Goal: Information Seeking & Learning: Check status

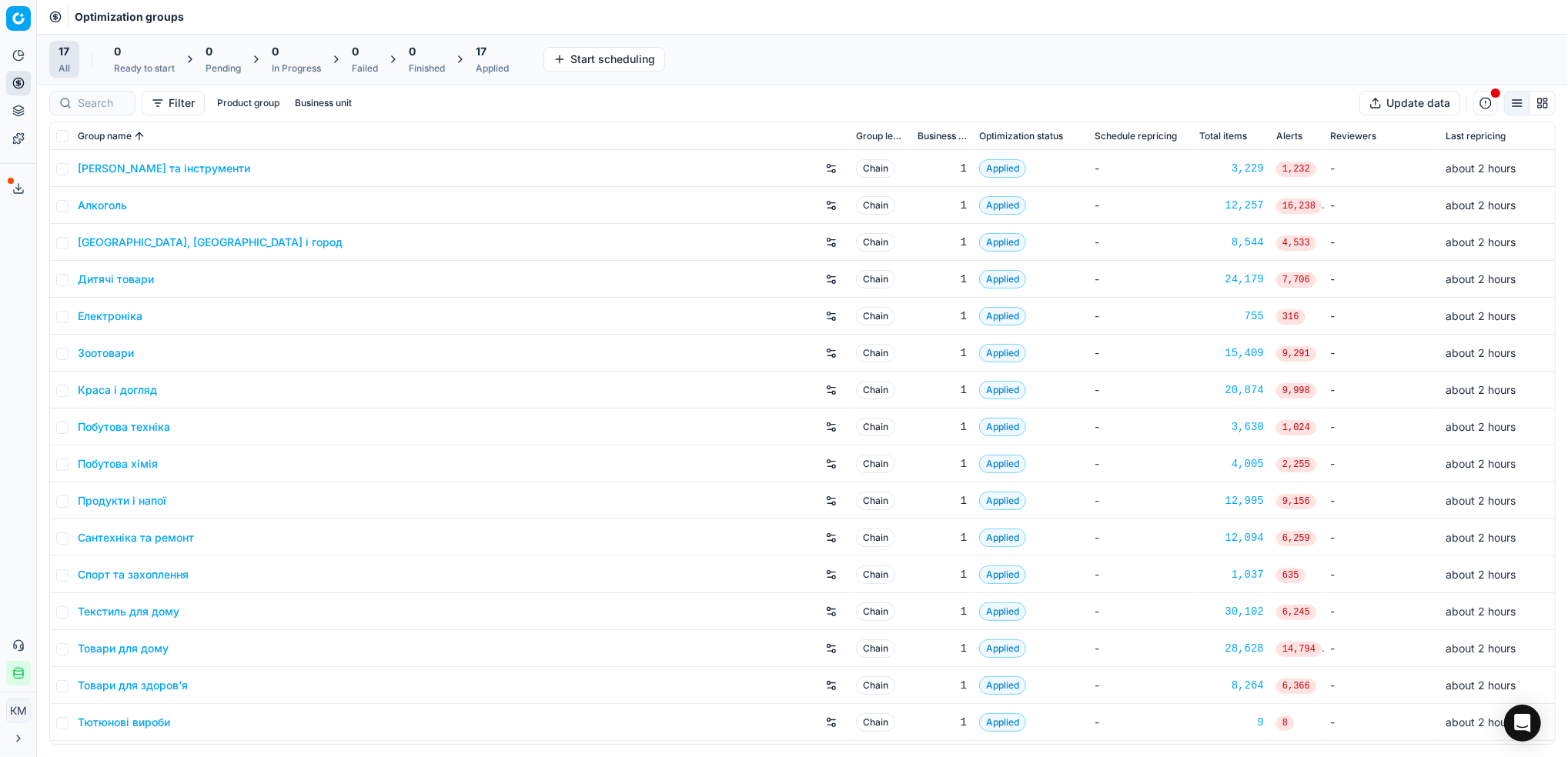
click at [124, 385] on link "Краса і догляд" at bounding box center [117, 389] width 79 height 15
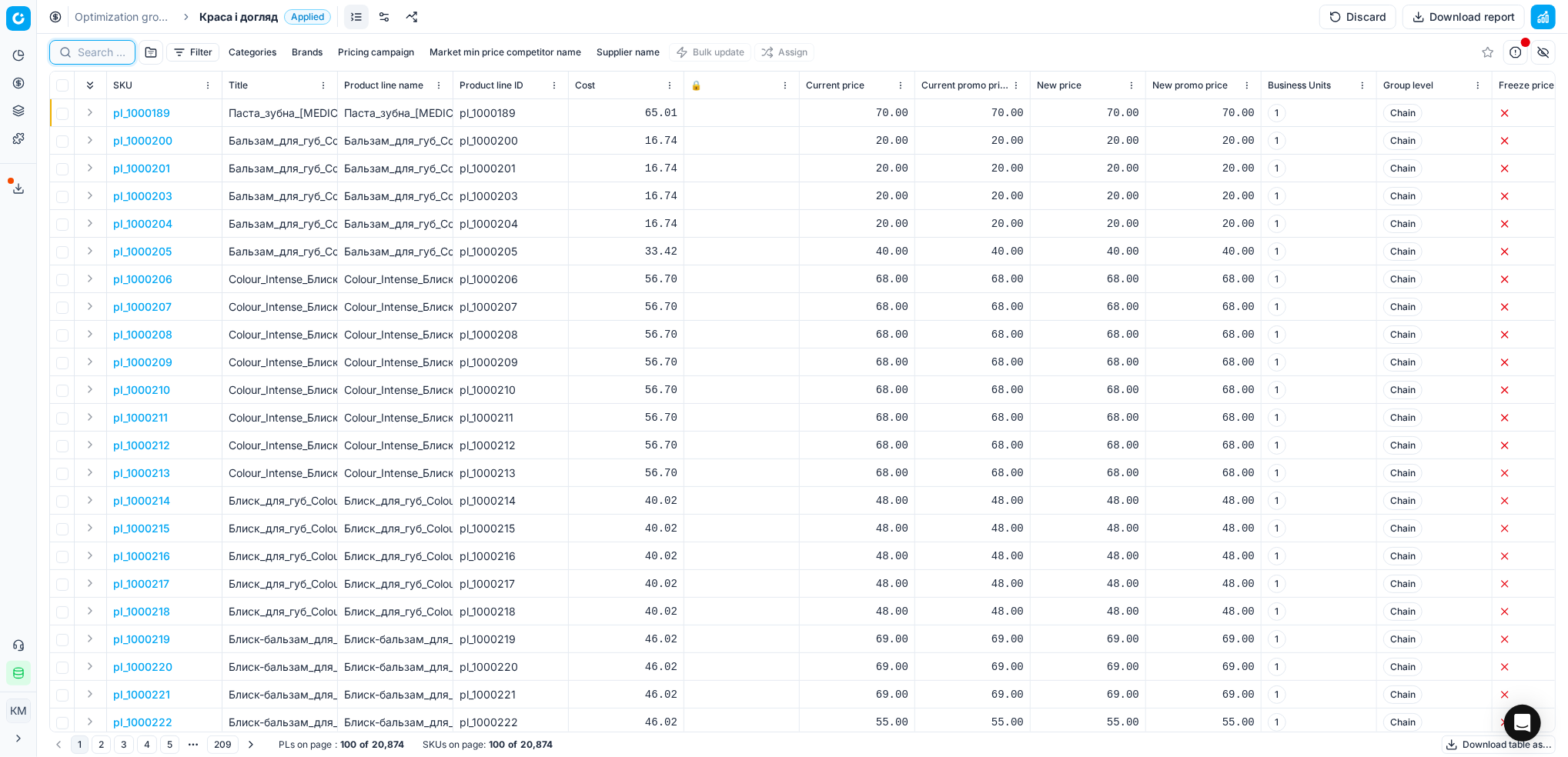
click at [101, 56] on input at bounding box center [102, 52] width 48 height 15
paste input "38772"
type input "38772"
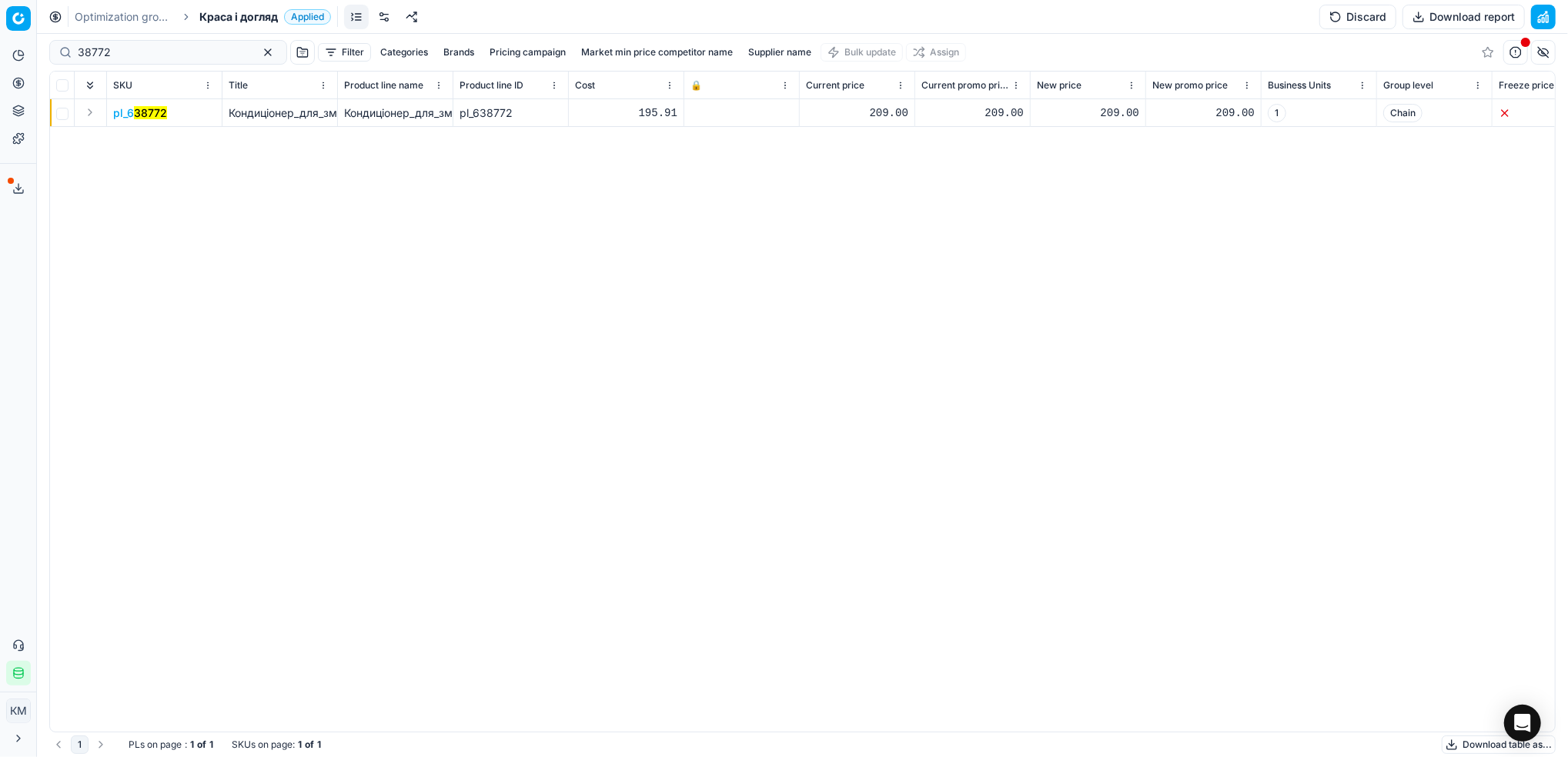
click at [152, 106] on span "pl_6 38772" at bounding box center [140, 113] width 54 height 15
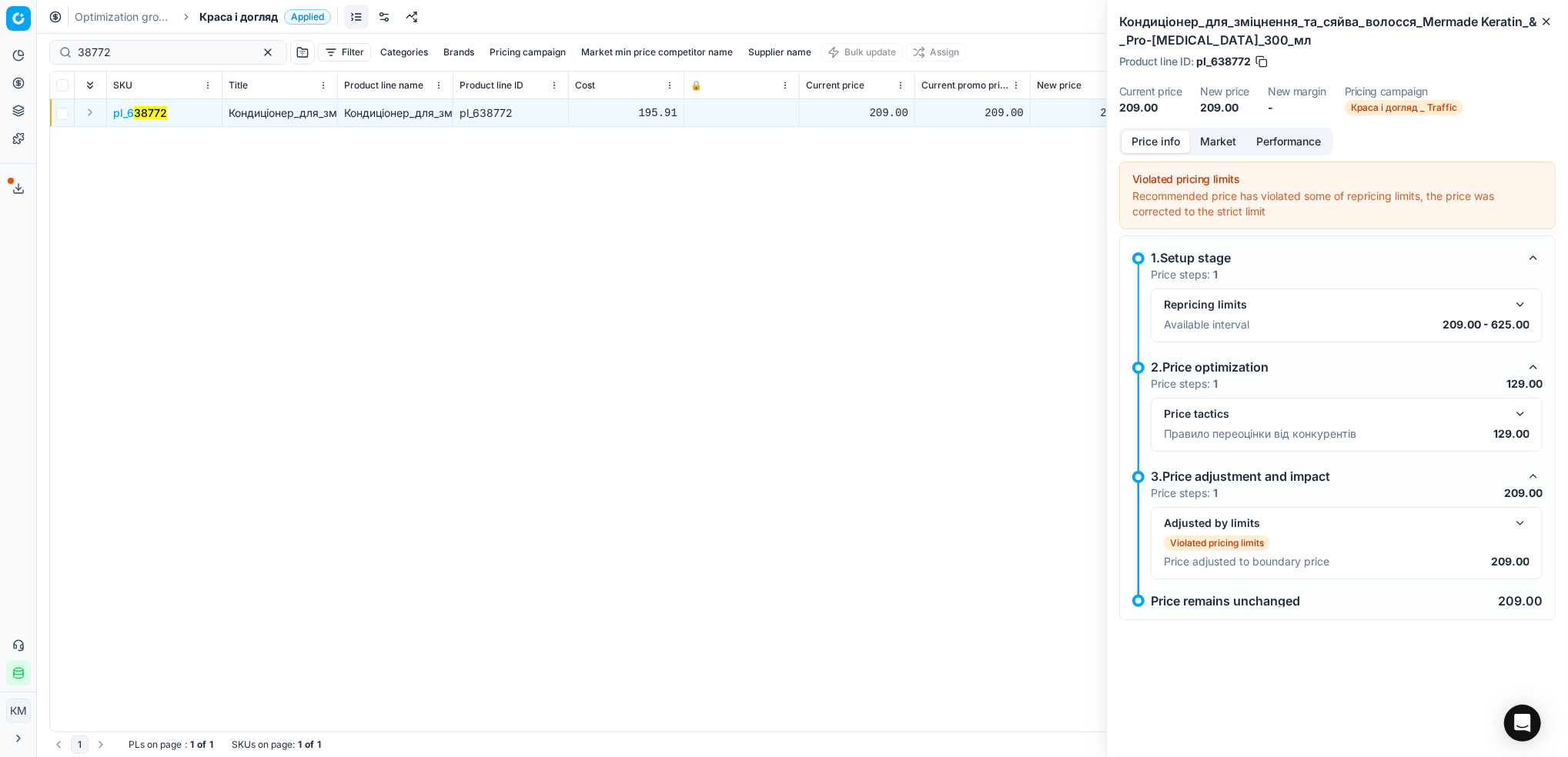
click at [136, 20] on link "Optimization groups" at bounding box center [124, 16] width 98 height 15
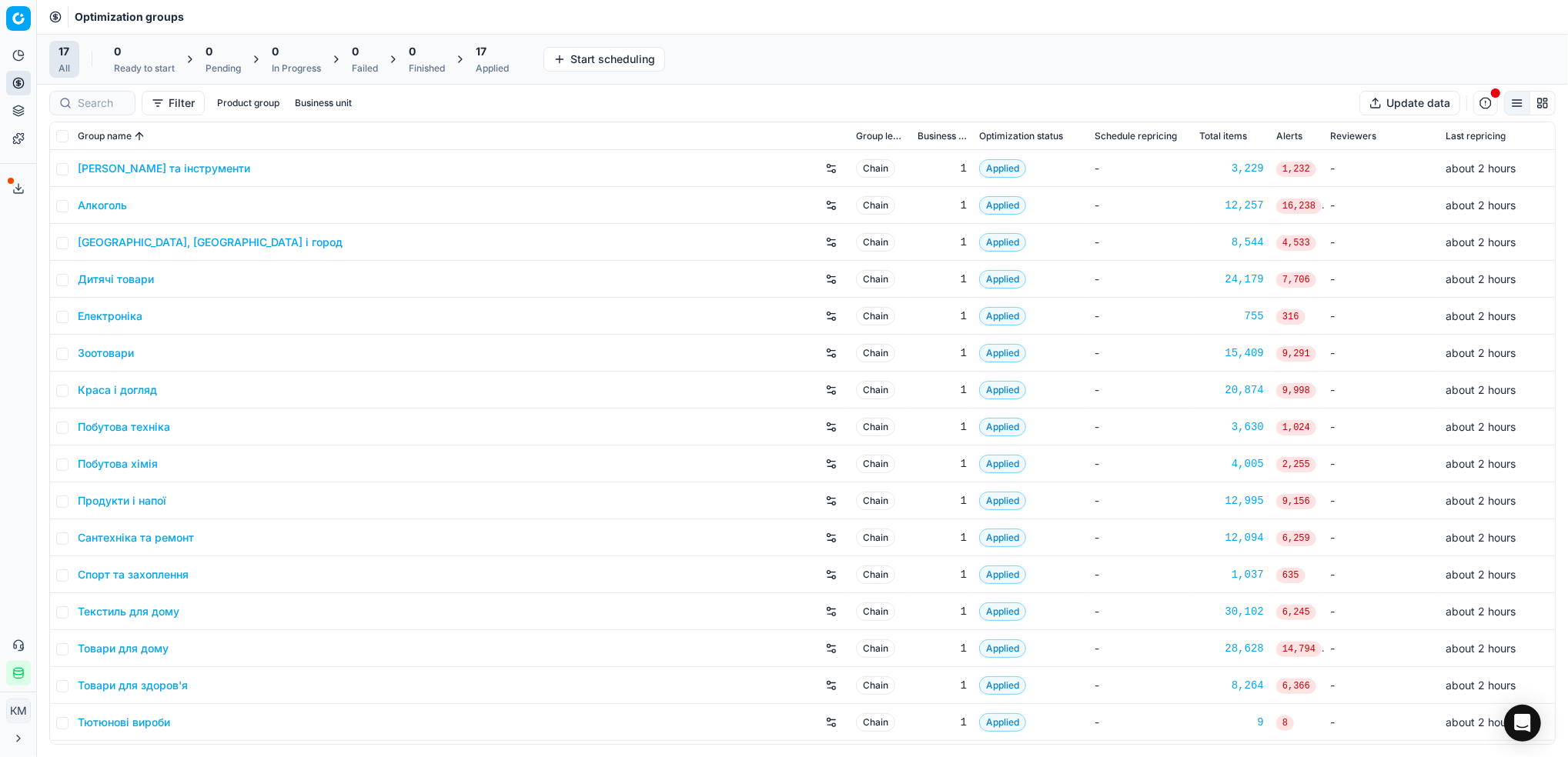
click at [166, 616] on link "Текстиль для дому" at bounding box center [128, 611] width 102 height 15
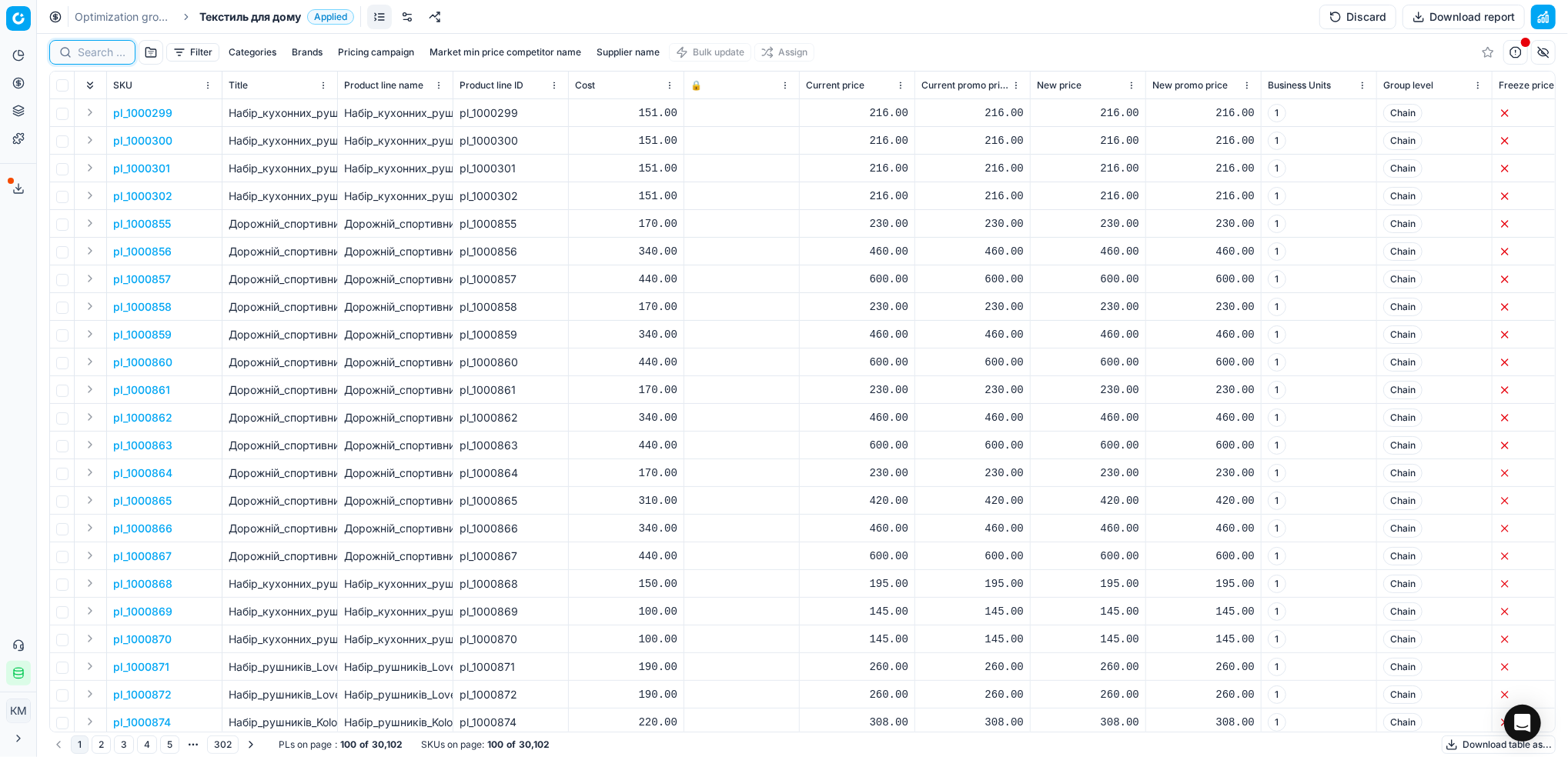
click at [88, 52] on input at bounding box center [102, 52] width 48 height 15
paste input "38772"
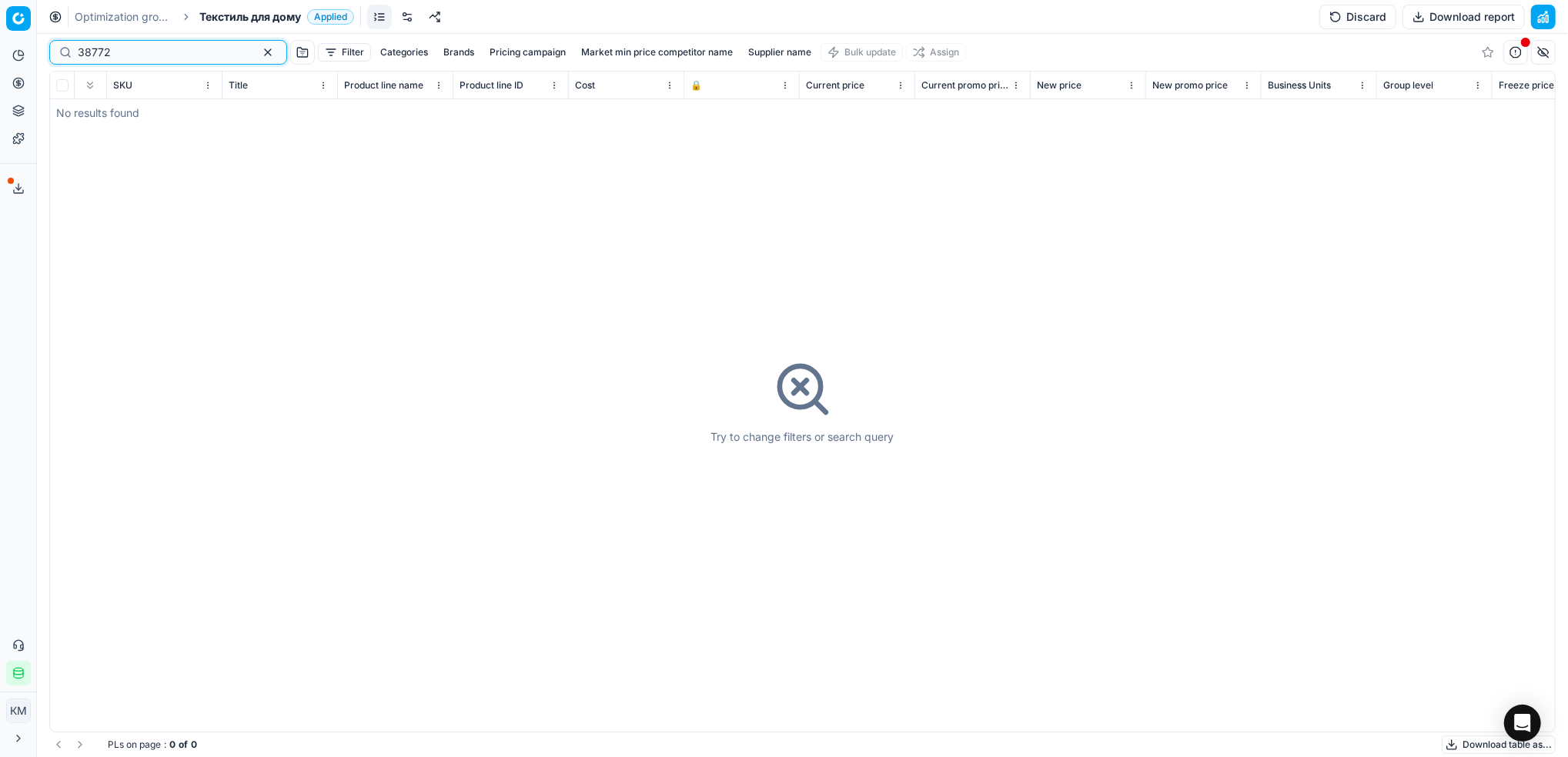
type input "38772"
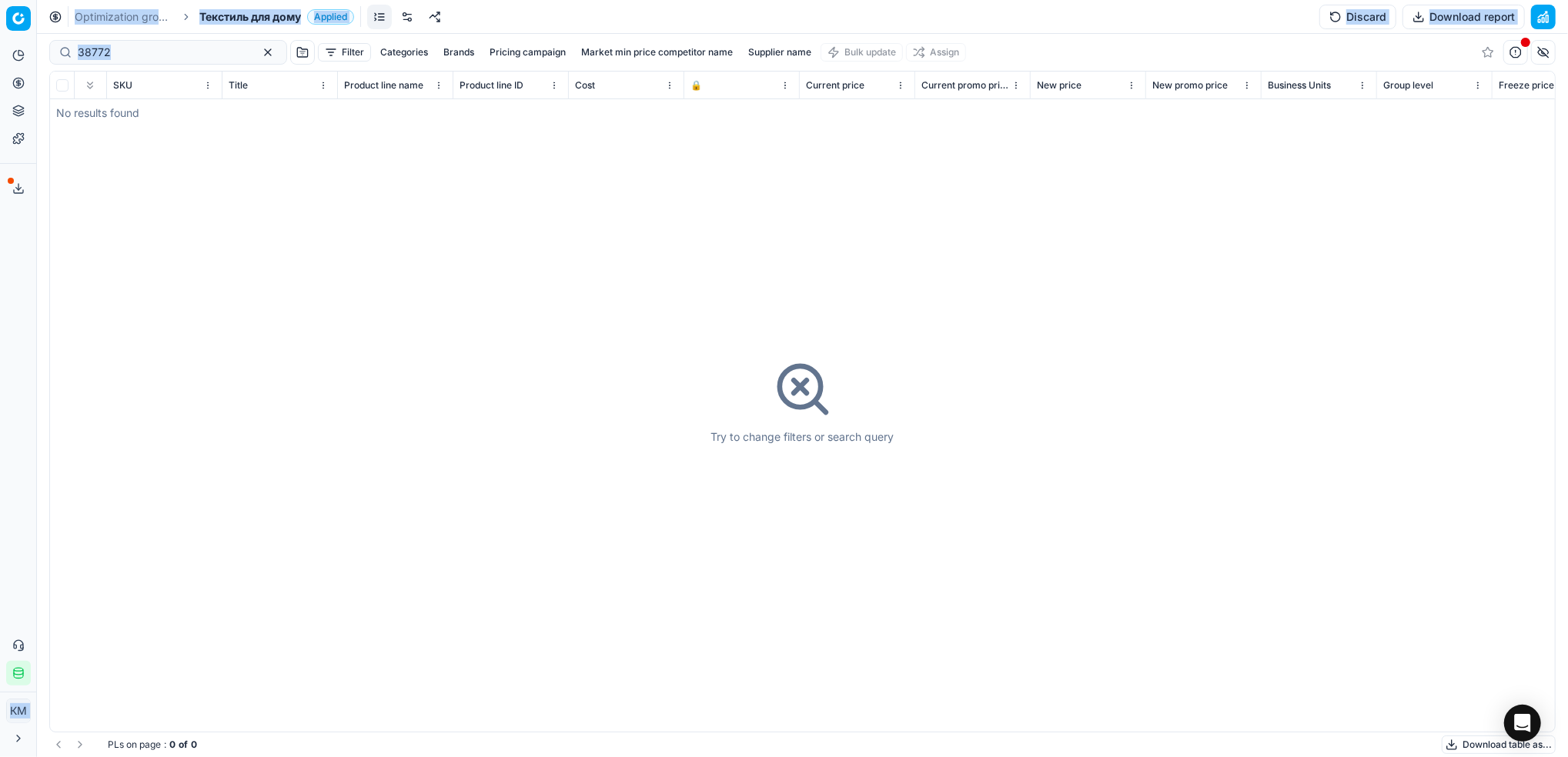
drag, startPoint x: 160, startPoint y: 61, endPoint x: 15, endPoint y: 54, distance: 145.2
click at [15, 54] on div "Pricing platform Analytics Pricing Product portfolio Templates Export service 6…" at bounding box center [784, 378] width 1568 height 757
click at [586, 22] on div "Optimization groups Текстиль для дому Applied Discard Download report" at bounding box center [802, 17] width 1531 height 34
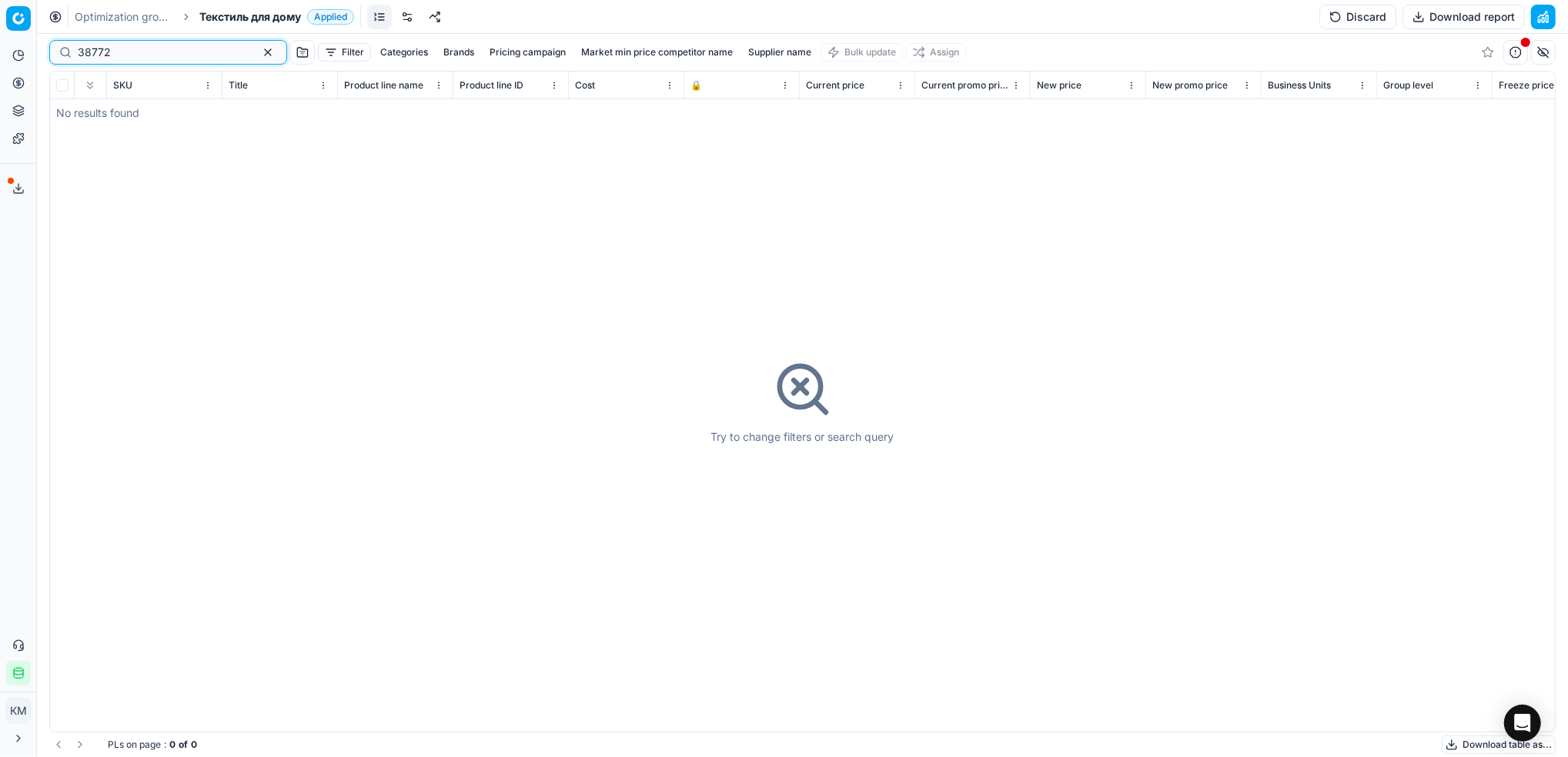
click at [0, 41] on html "Pricing platform Analytics Pricing Product portfolio Templates Export service 6…" at bounding box center [784, 378] width 1568 height 757
click at [154, 20] on link "Optimization groups" at bounding box center [124, 16] width 98 height 15
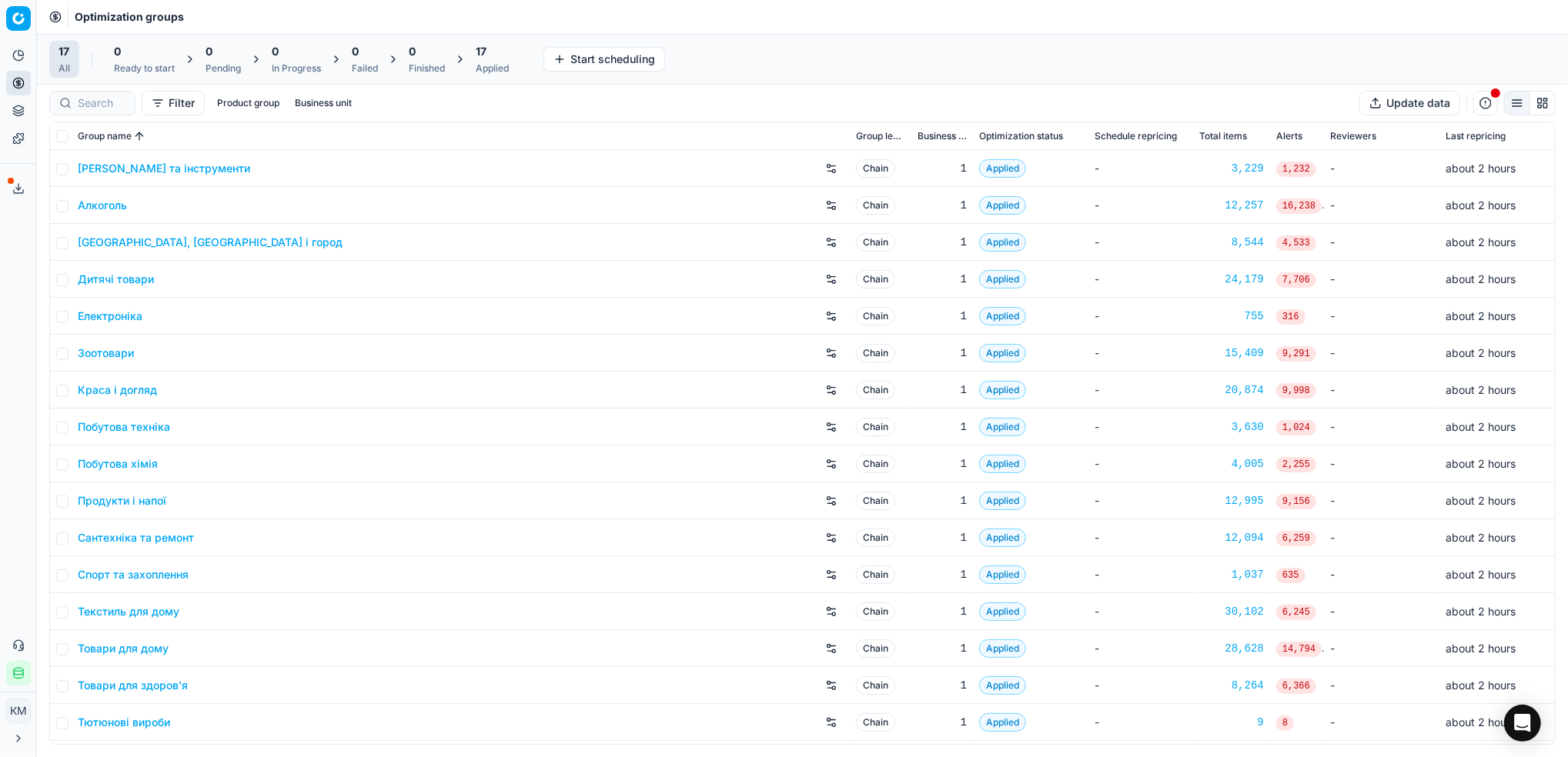
click at [141, 386] on link "Краса і догляд" at bounding box center [117, 389] width 79 height 15
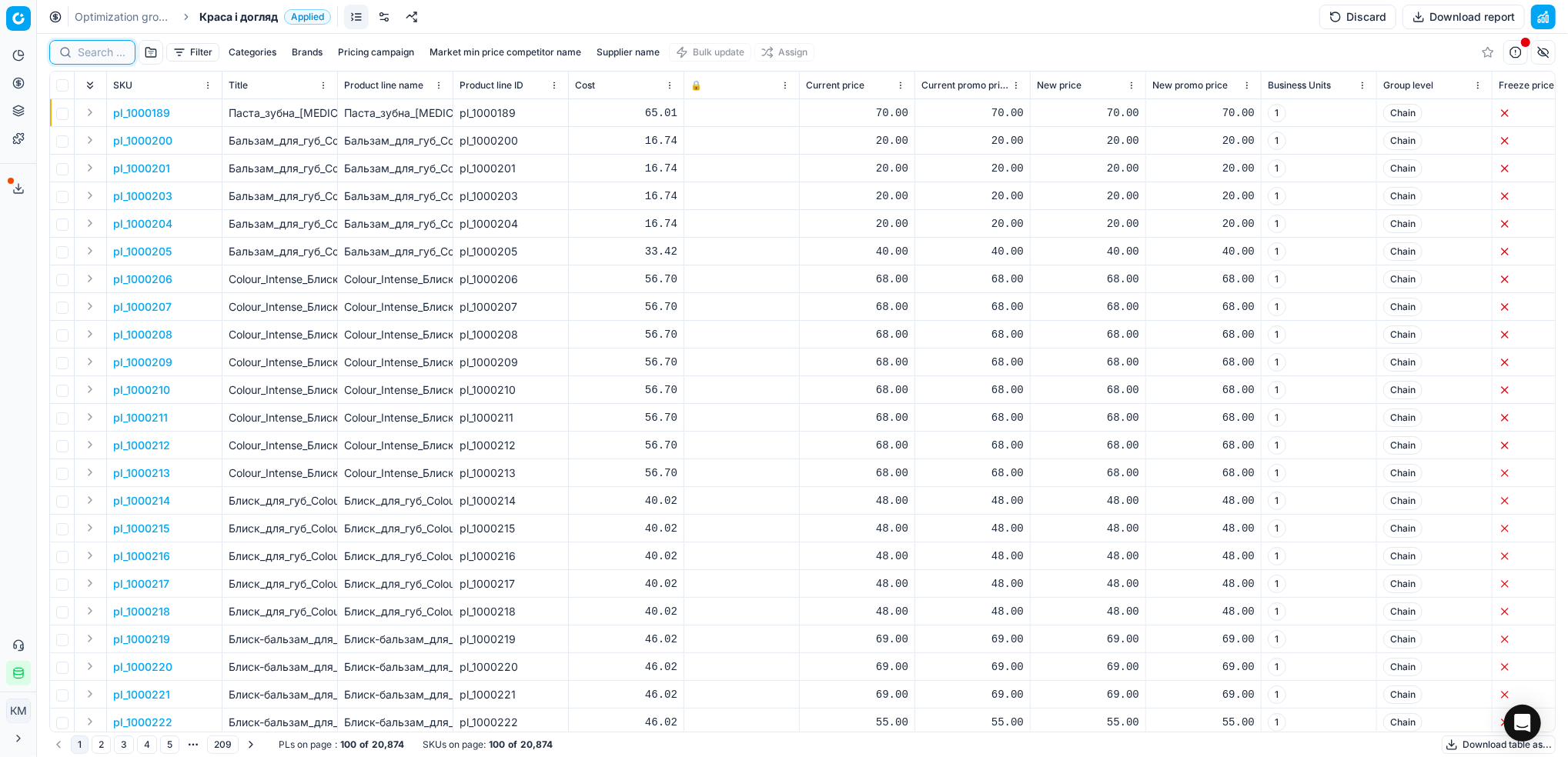
click at [119, 54] on input at bounding box center [102, 52] width 48 height 15
paste input "38772"
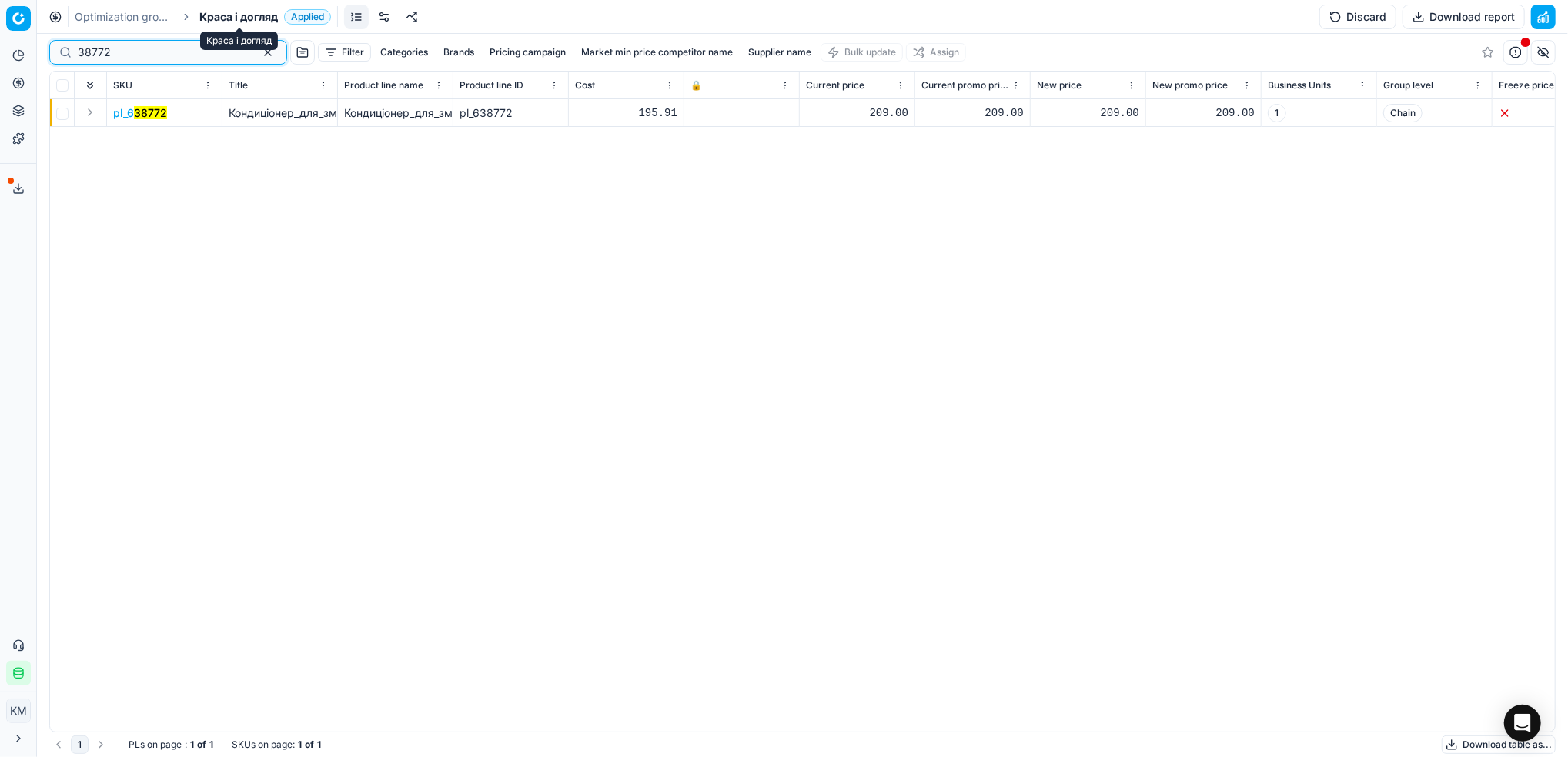
type input "38772"
click at [237, 20] on span "Краса і догляд" at bounding box center [238, 16] width 79 height 15
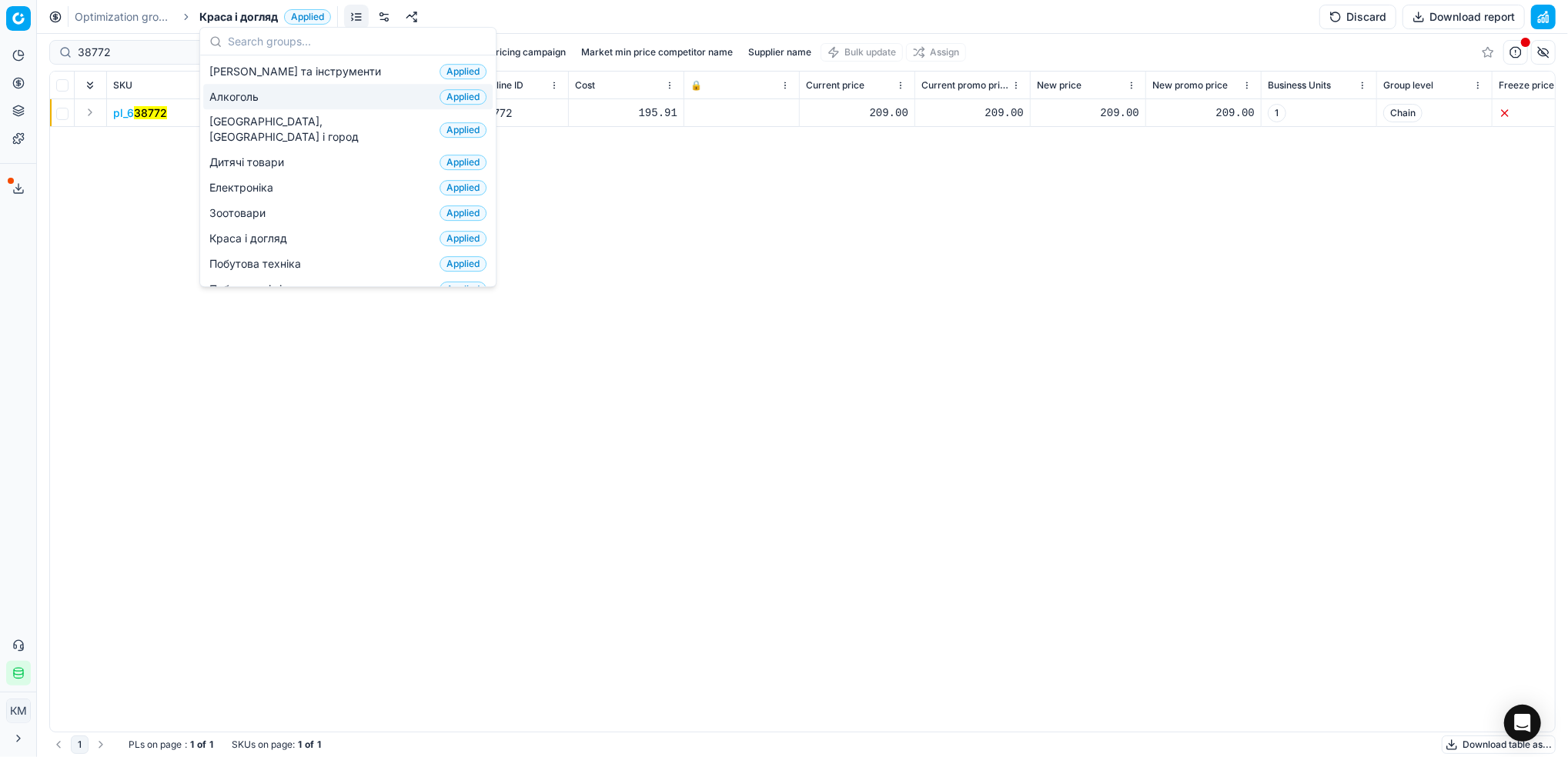
click at [141, 13] on link "Optimization groups" at bounding box center [124, 16] width 98 height 15
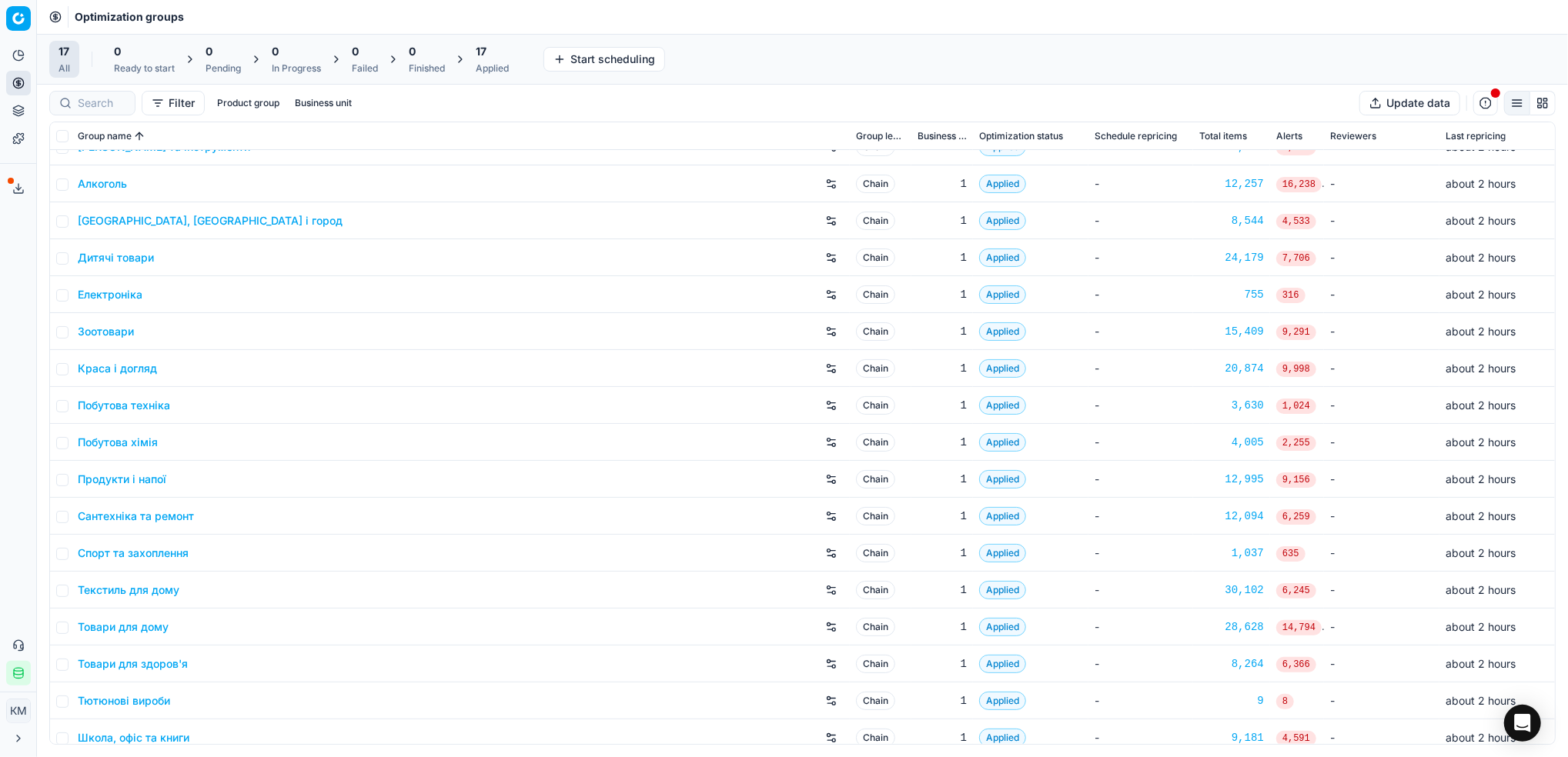
scroll to position [33, 0]
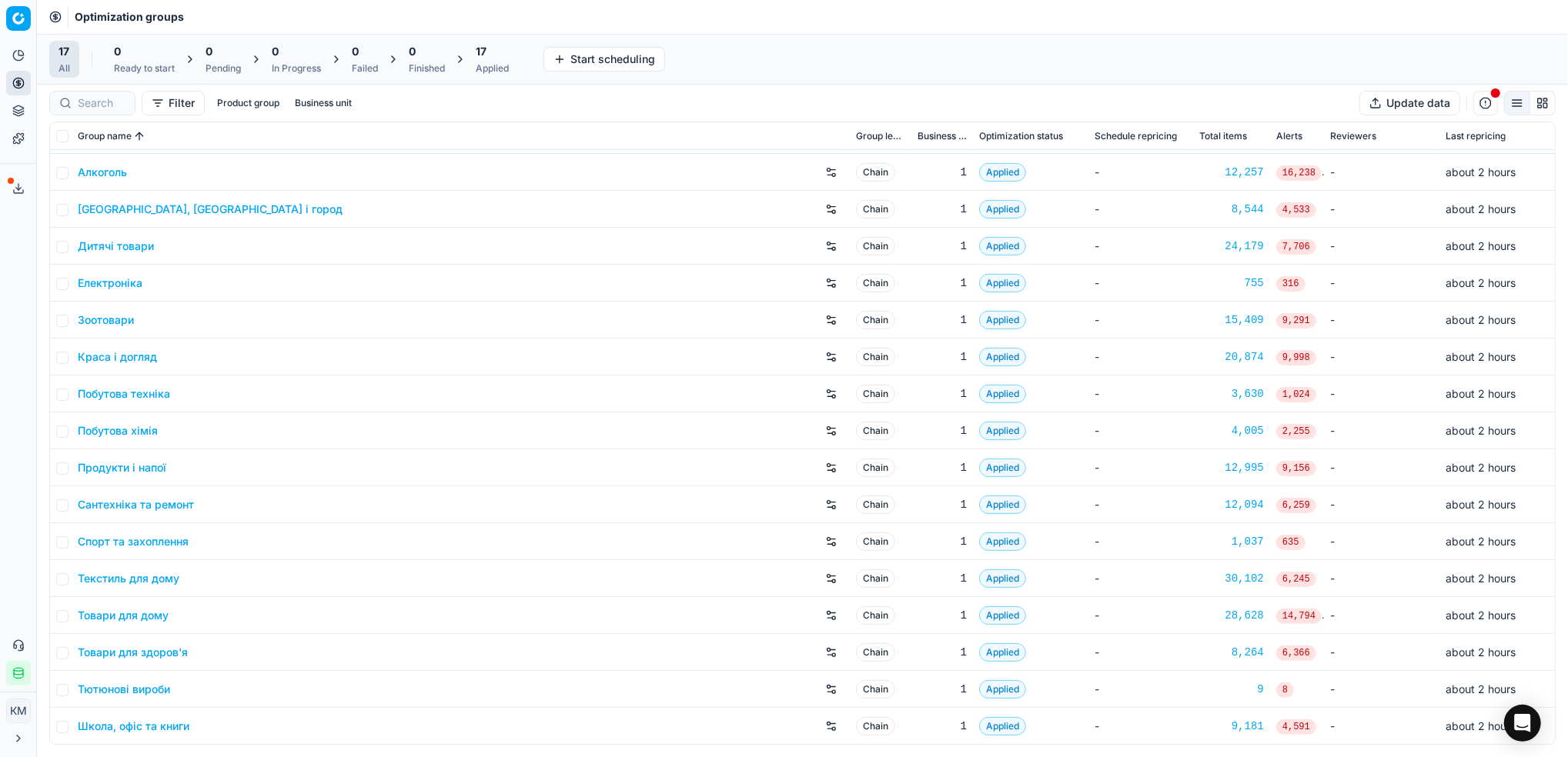
click at [141, 359] on link "Краса і догляд" at bounding box center [117, 357] width 79 height 15
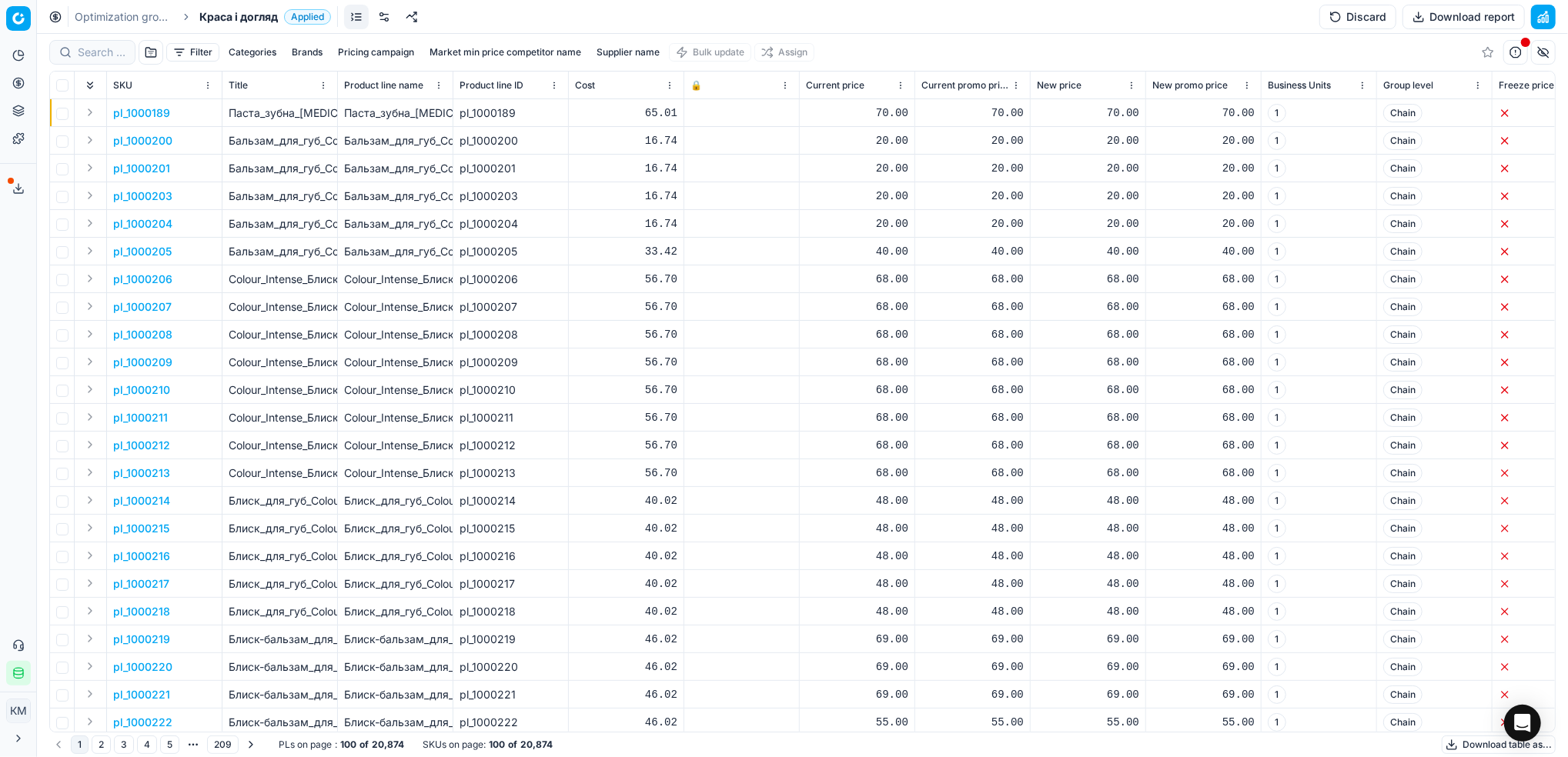
click at [90, 40] on div at bounding box center [93, 52] width 86 height 24
paste input "660451"
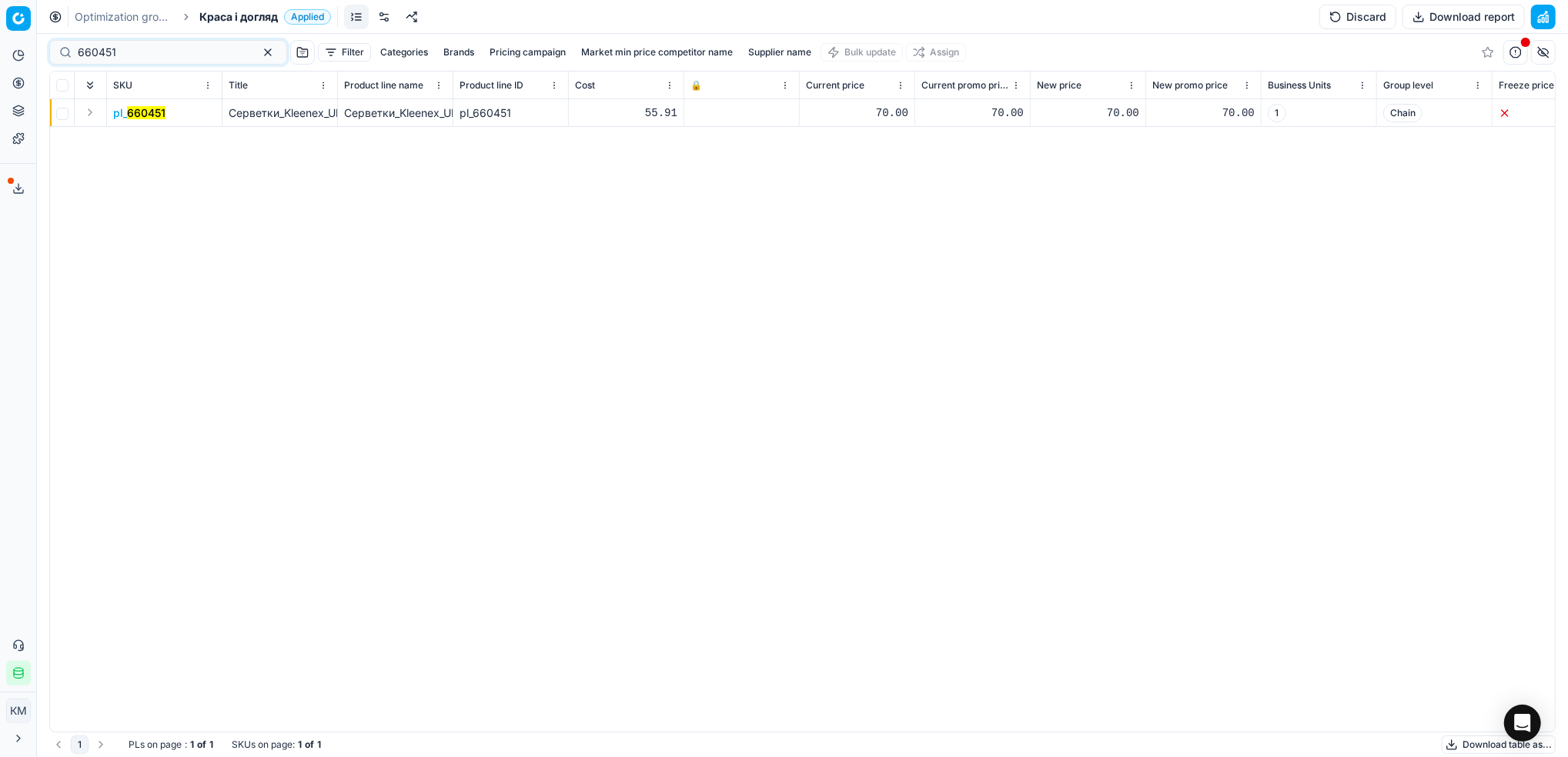
click at [155, 112] on mark "660451" at bounding box center [146, 113] width 38 height 13
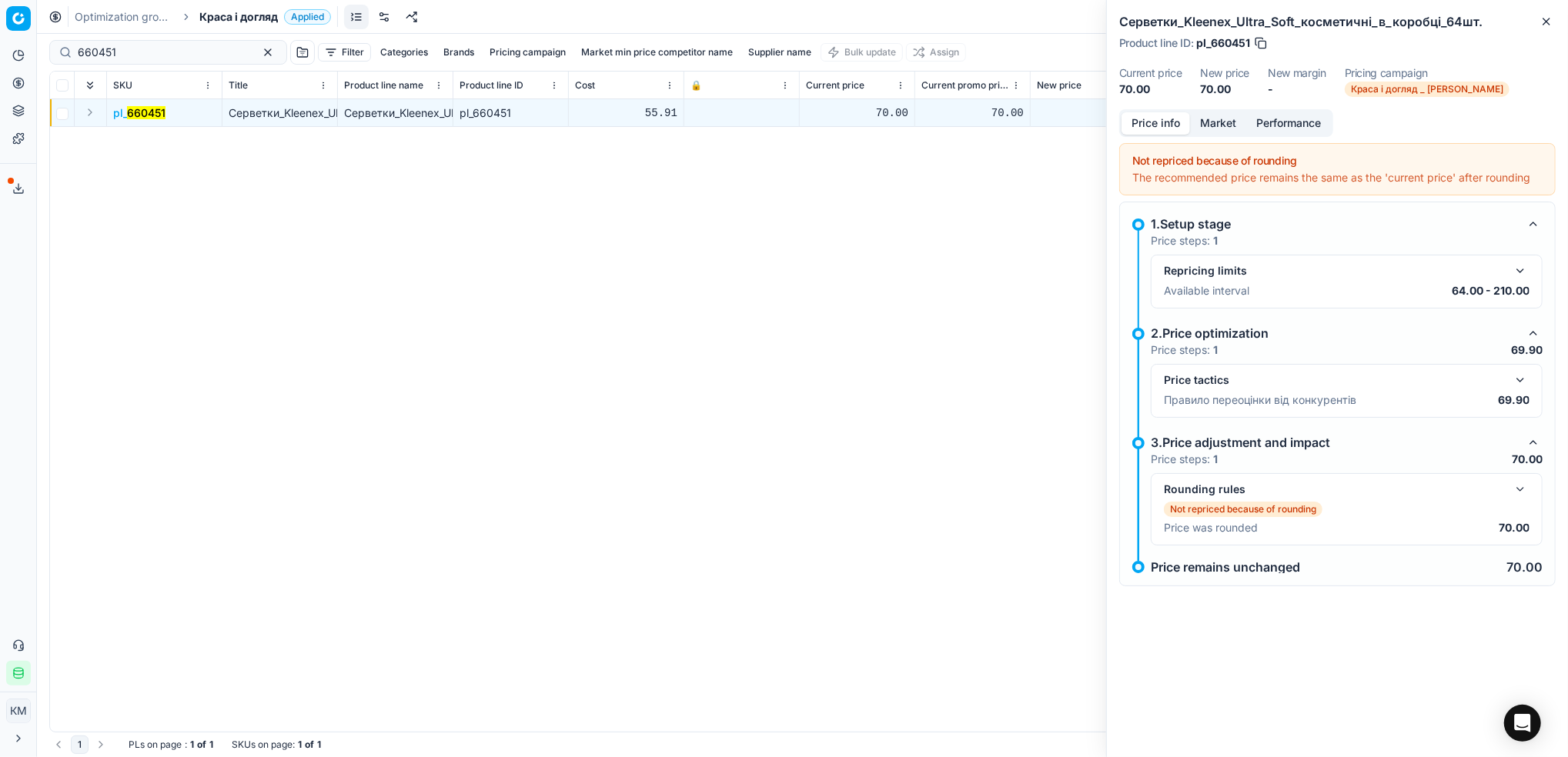
click at [1225, 124] on button "Market" at bounding box center [1217, 123] width 56 height 22
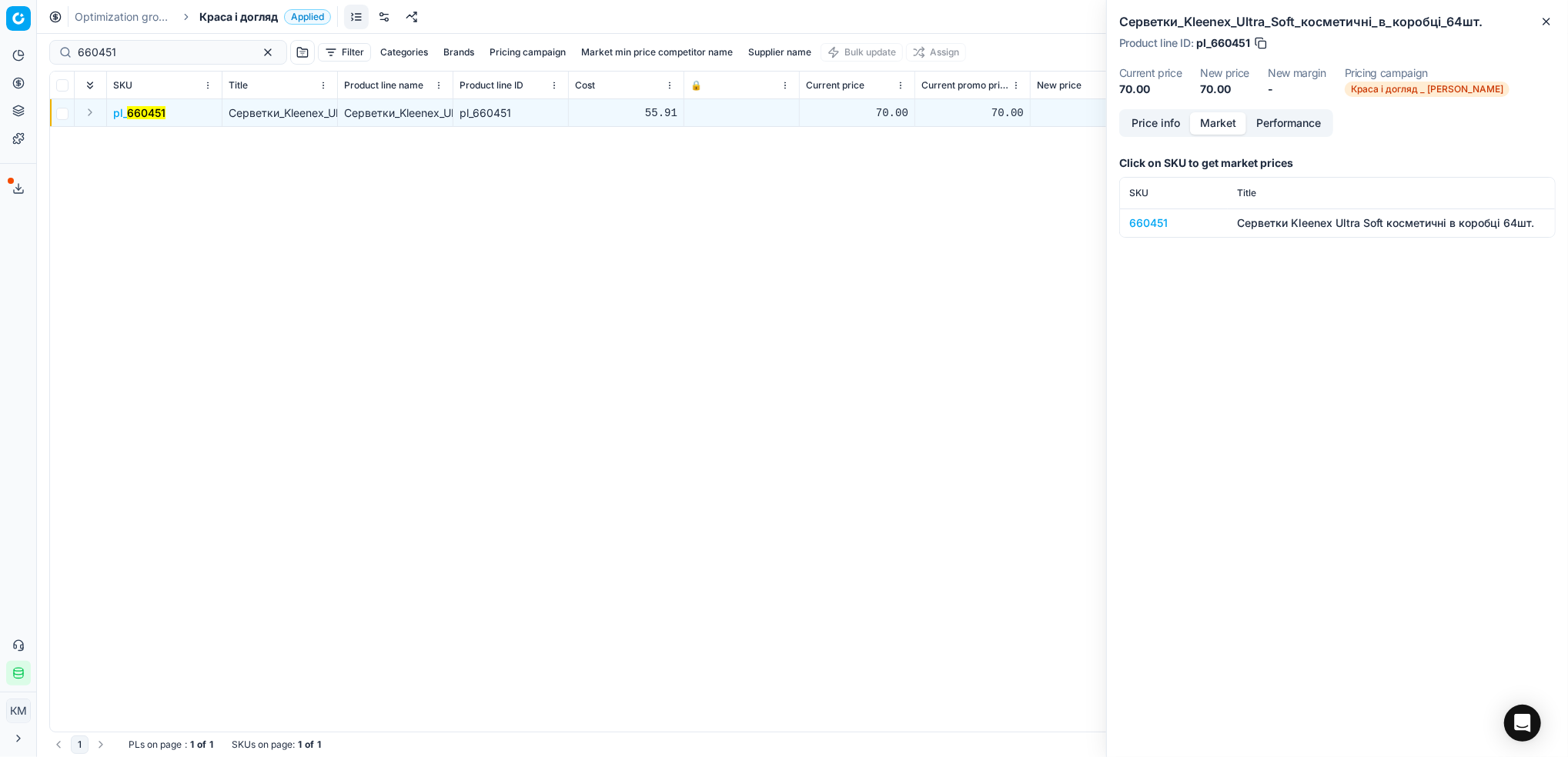
click at [1162, 224] on div "660451" at bounding box center [1174, 223] width 89 height 15
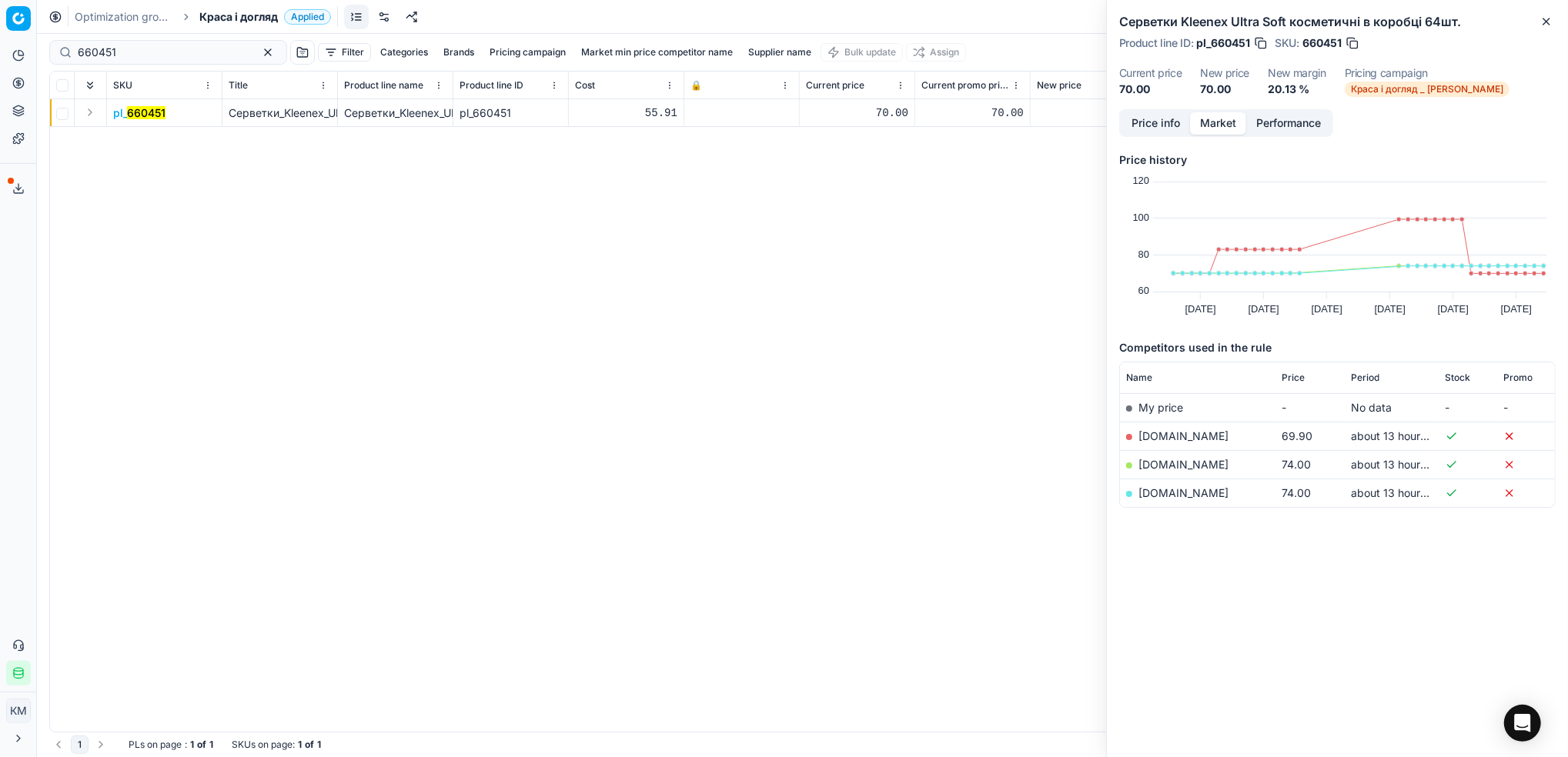
click at [1190, 433] on link "[DOMAIN_NAME]" at bounding box center [1183, 436] width 90 height 13
drag, startPoint x: 146, startPoint y: 54, endPoint x: 0, endPoint y: 52, distance: 146.0
click at [0, 52] on div "Pricing platform Analytics Pricing Product portfolio Templates Export service 6…" at bounding box center [784, 378] width 1568 height 757
paste input "0"
click at [167, 114] on mark "660450" at bounding box center [147, 113] width 41 height 13
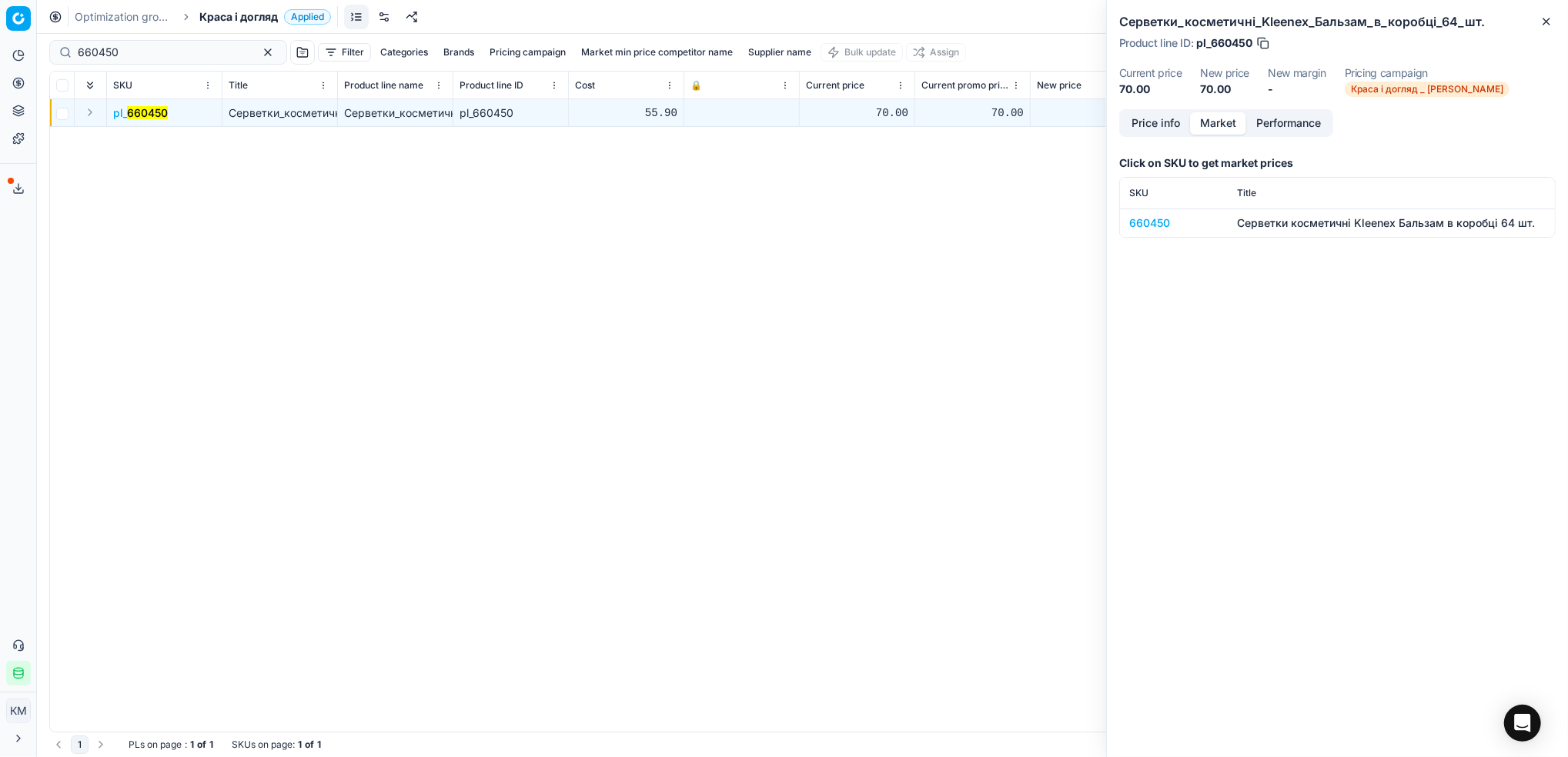
click at [1145, 216] on div "660450" at bounding box center [1174, 223] width 89 height 15
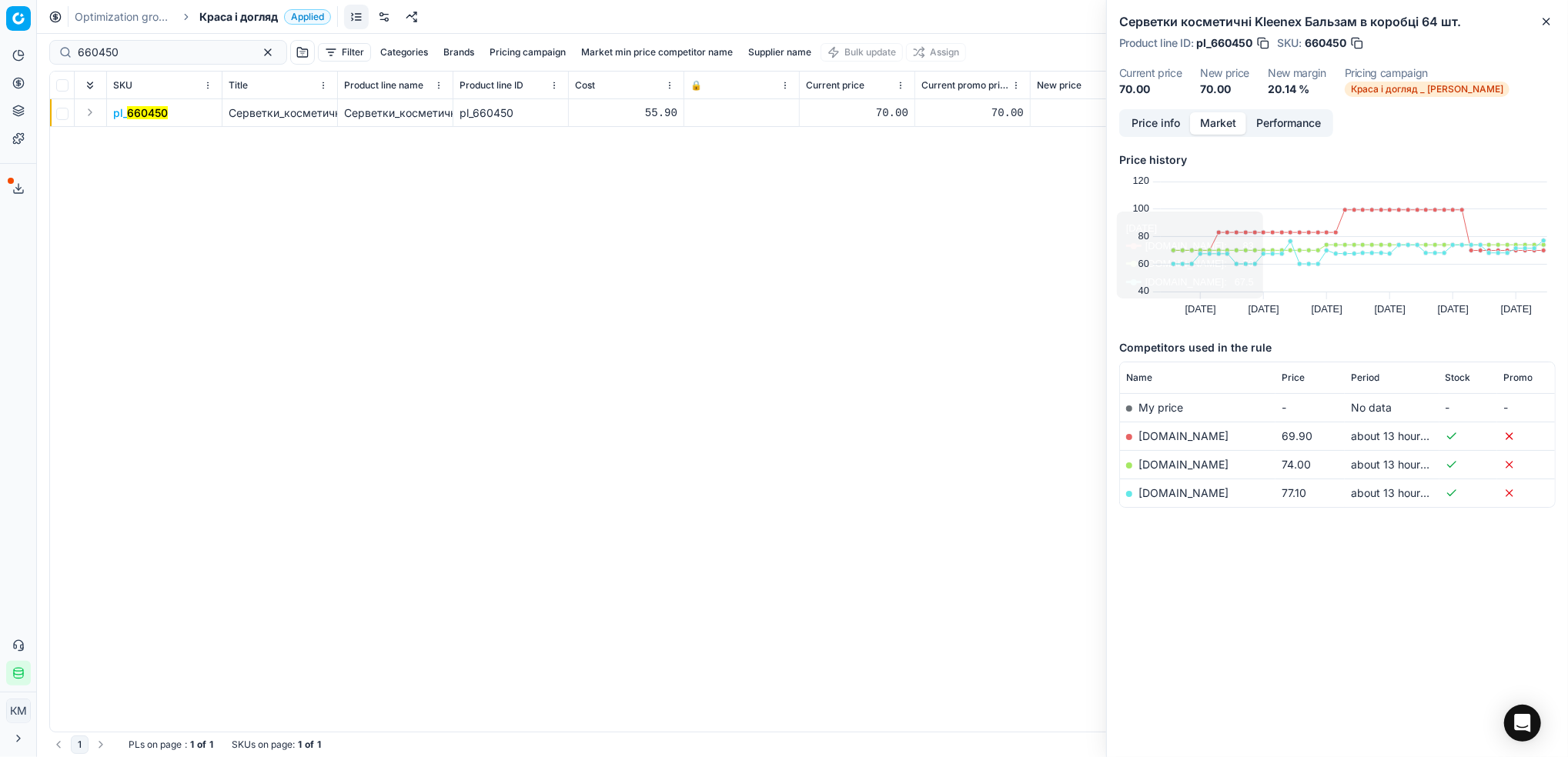
click at [1156, 432] on link "[DOMAIN_NAME]" at bounding box center [1183, 436] width 90 height 13
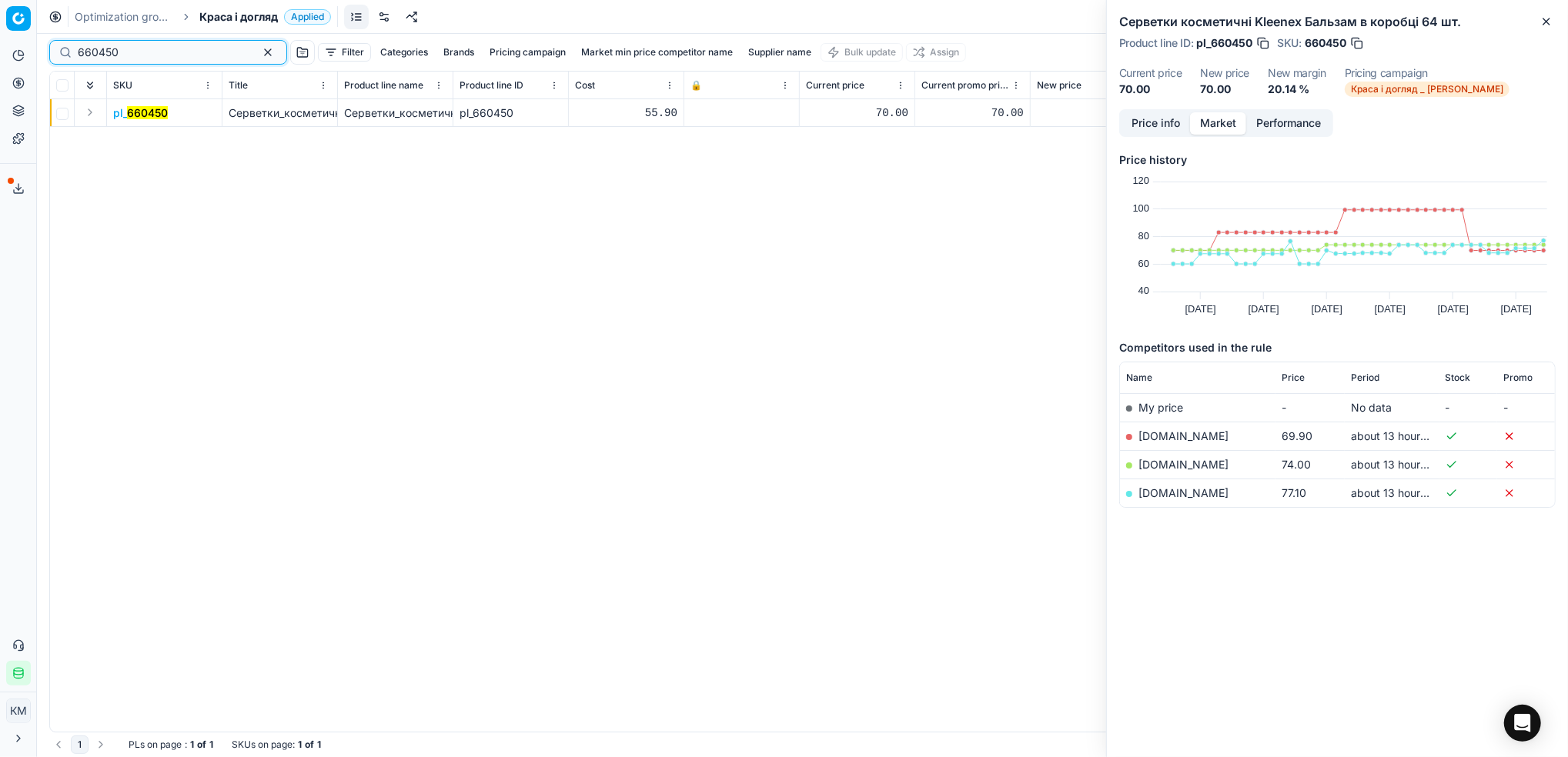
drag, startPoint x: 150, startPoint y: 56, endPoint x: 11, endPoint y: 50, distance: 139.1
click at [11, 50] on div "Pricing platform Analytics Pricing Product portfolio Templates Export service 6…" at bounding box center [784, 378] width 1568 height 757
paste input "708569"
click at [142, 109] on mark "708569" at bounding box center [147, 113] width 40 height 13
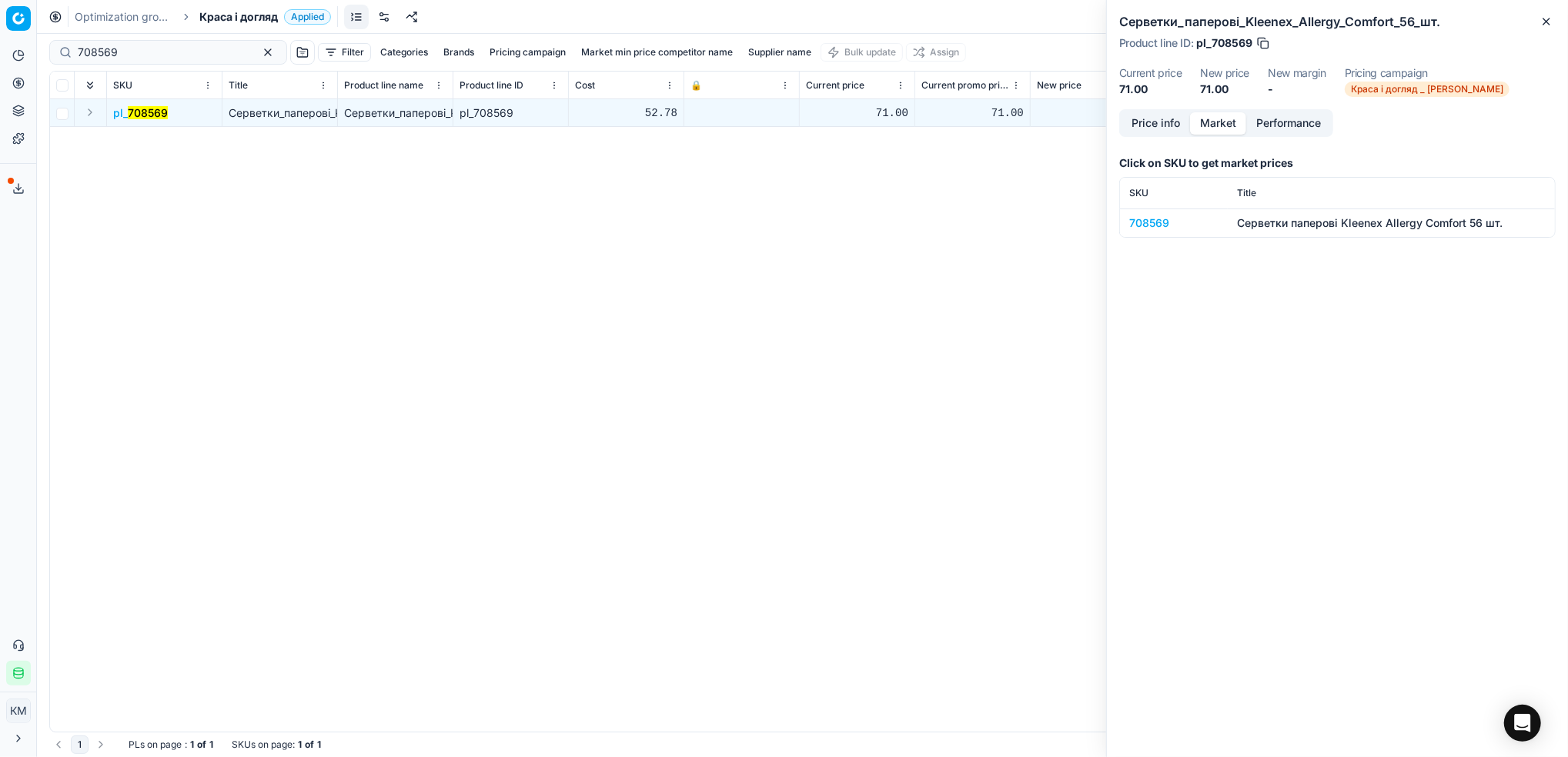
click at [1163, 226] on div "708569" at bounding box center [1174, 223] width 89 height 15
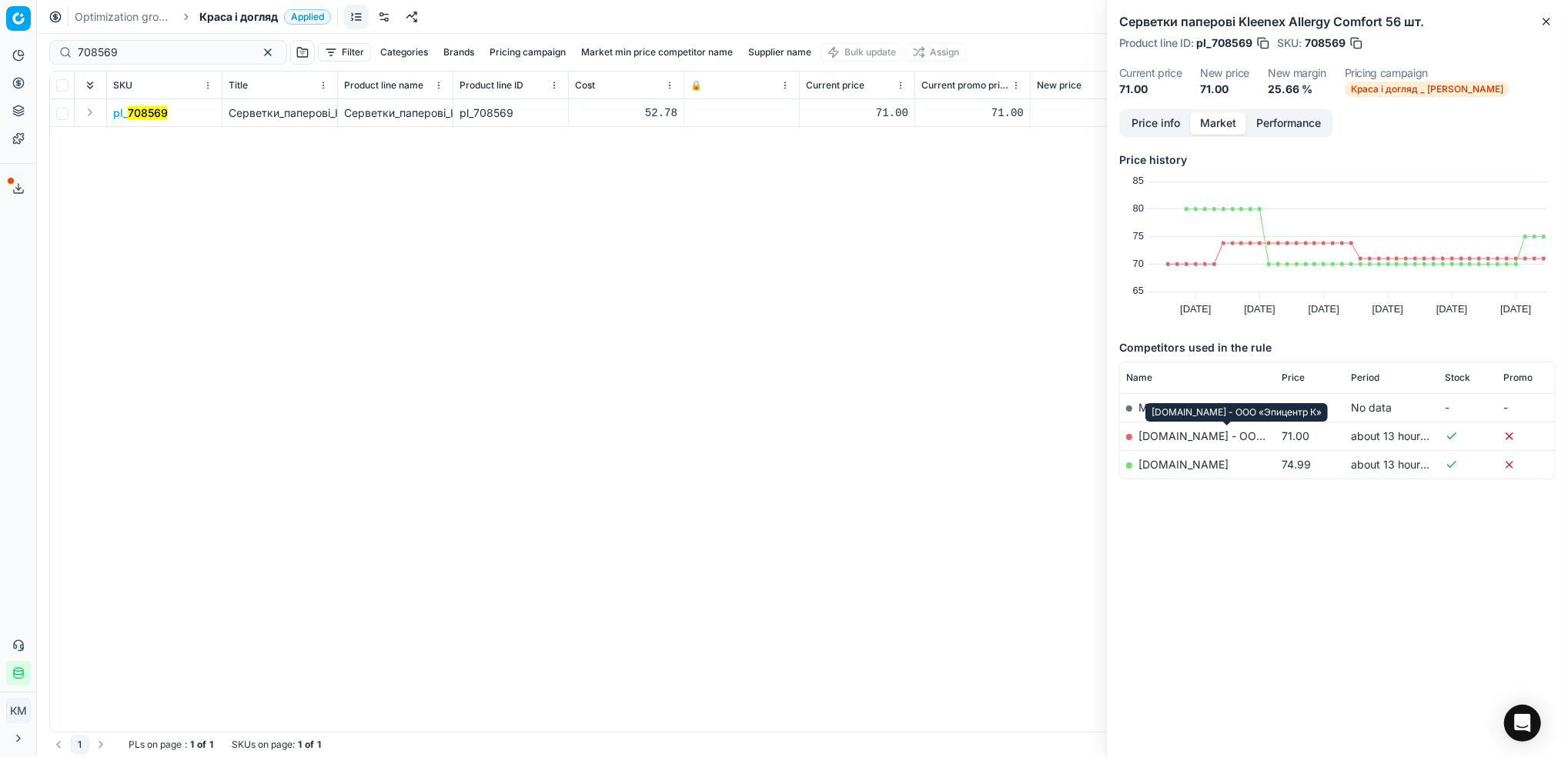
click at [1196, 433] on link "[DOMAIN_NAME] - ООО «Эпицентр К»" at bounding box center [1239, 436] width 203 height 13
drag, startPoint x: 156, startPoint y: 50, endPoint x: 19, endPoint y: 41, distance: 137.3
click at [19, 41] on div "Pricing platform Analytics Pricing Product portfolio Templates Export service 6…" at bounding box center [784, 378] width 1568 height 757
paste input "273392"
click at [164, 111] on mark "273392" at bounding box center [148, 113] width 41 height 13
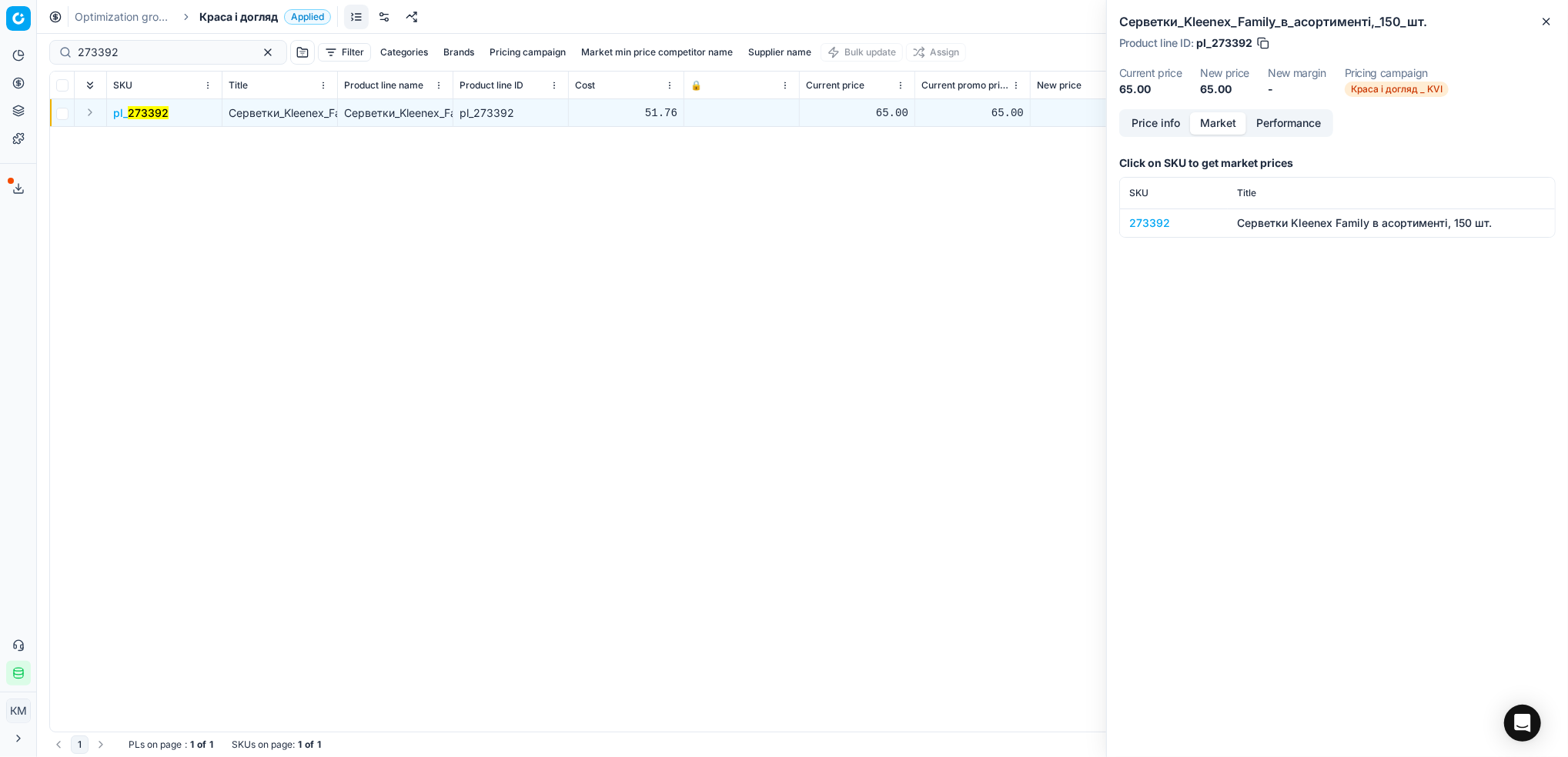
click at [1159, 216] on div "273392" at bounding box center [1174, 223] width 89 height 15
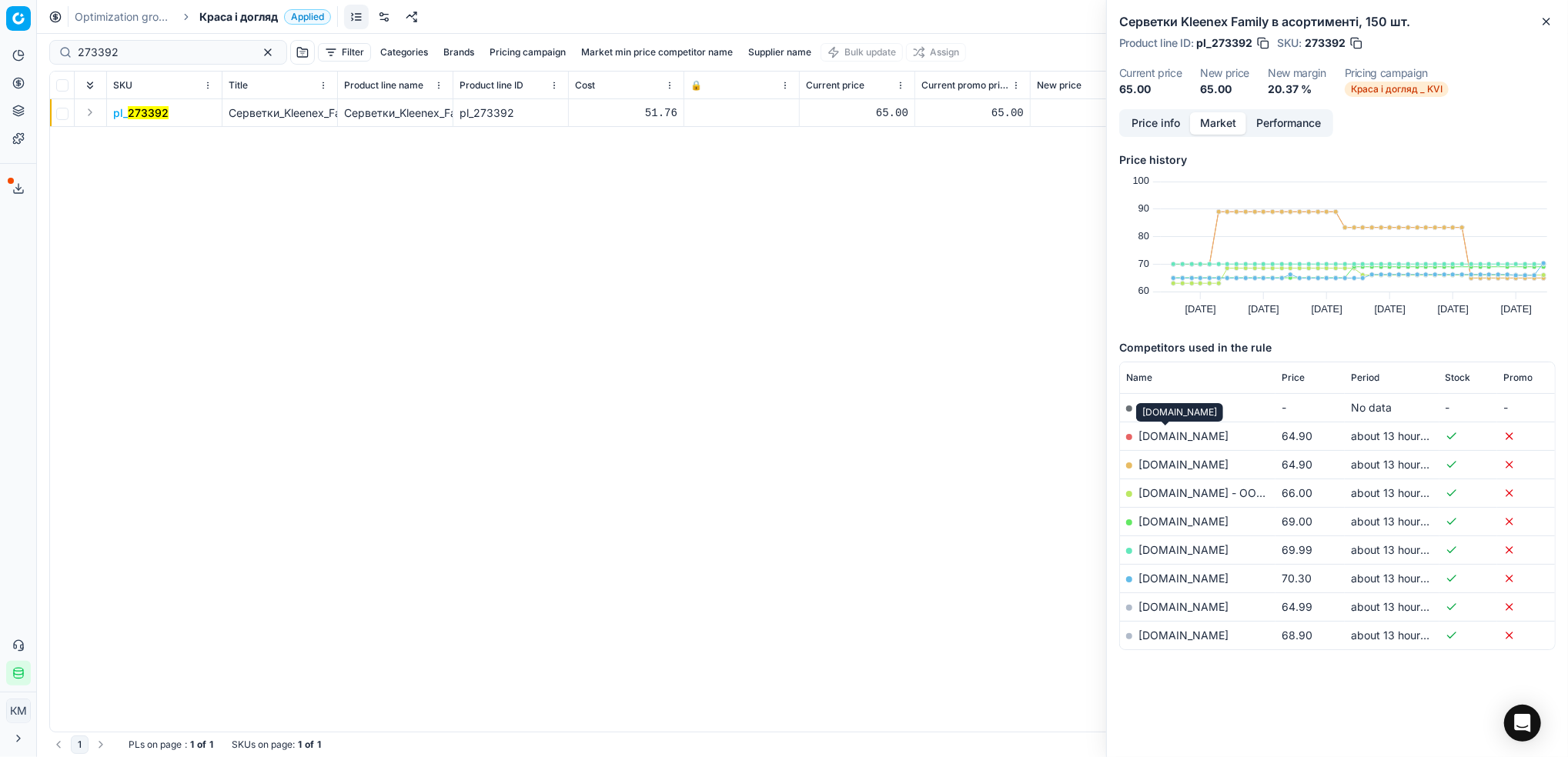
click at [1168, 435] on link "[DOMAIN_NAME]" at bounding box center [1183, 436] width 90 height 13
click at [1168, 610] on link "[DOMAIN_NAME]" at bounding box center [1183, 607] width 90 height 13
drag, startPoint x: 151, startPoint y: 55, endPoint x: -5, endPoint y: 41, distance: 156.6
click at [0, 41] on html "Pricing platform Analytics Pricing Product portfolio Templates Export service 6…" at bounding box center [784, 378] width 1568 height 757
paste input "660449"
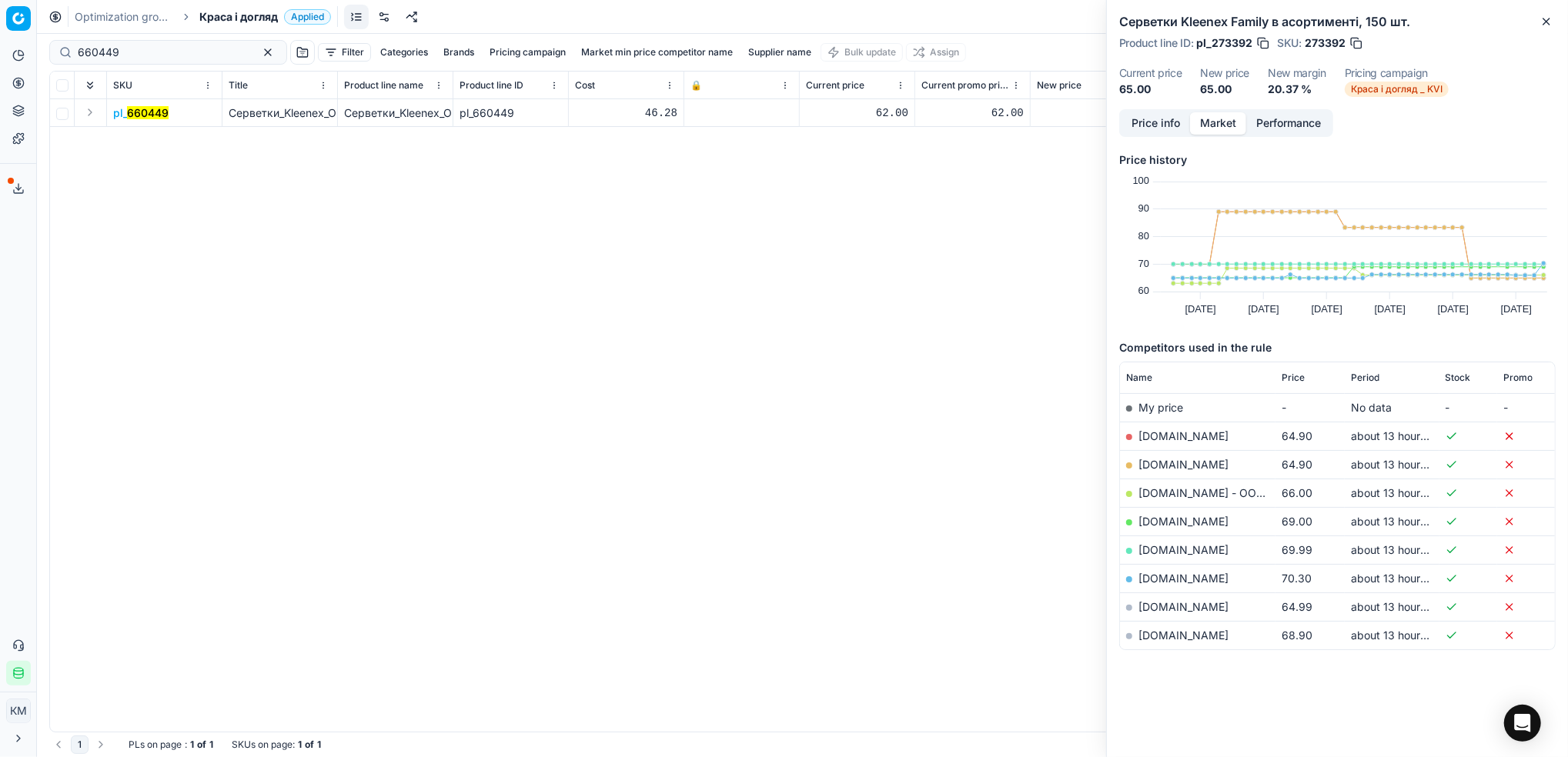
click at [152, 117] on mark "660449" at bounding box center [147, 113] width 41 height 13
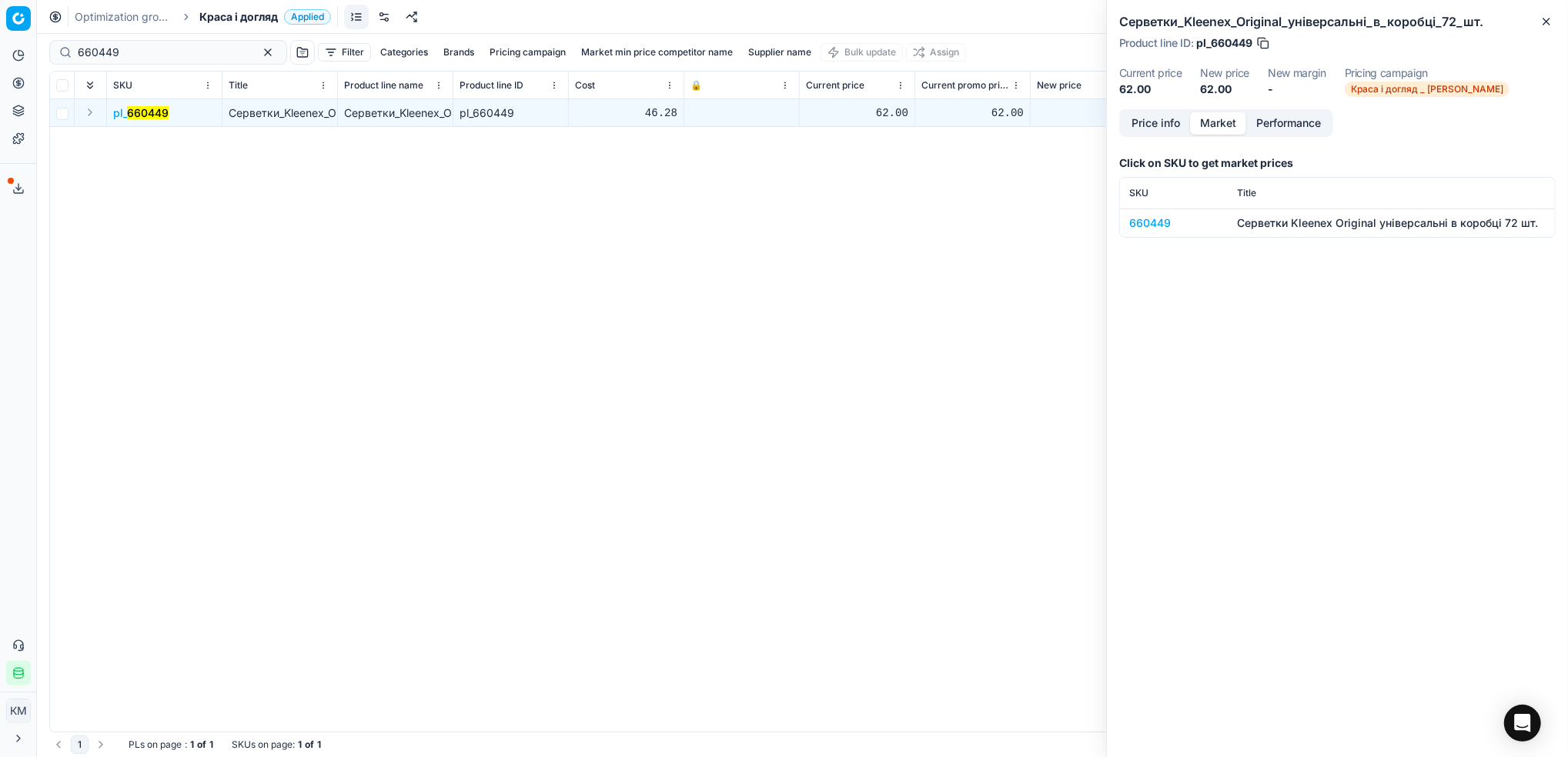
click at [1159, 225] on div "660449" at bounding box center [1174, 223] width 89 height 15
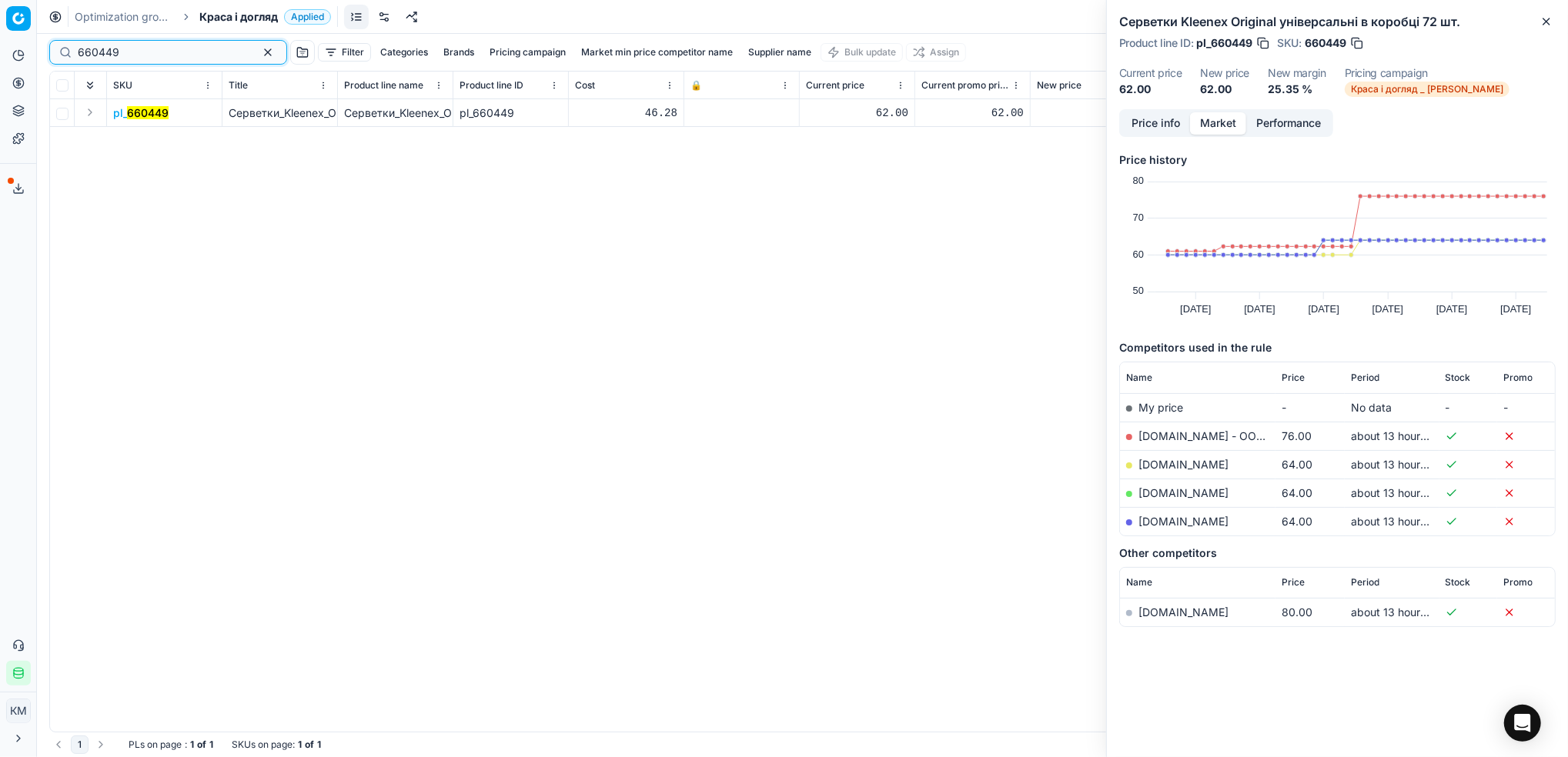
drag, startPoint x: 189, startPoint y: 52, endPoint x: -5, endPoint y: 37, distance: 194.6
click at [0, 37] on html "Pricing platform Analytics Pricing Product portfolio Templates Export service 6…" at bounding box center [784, 378] width 1568 height 757
paste input "341230"
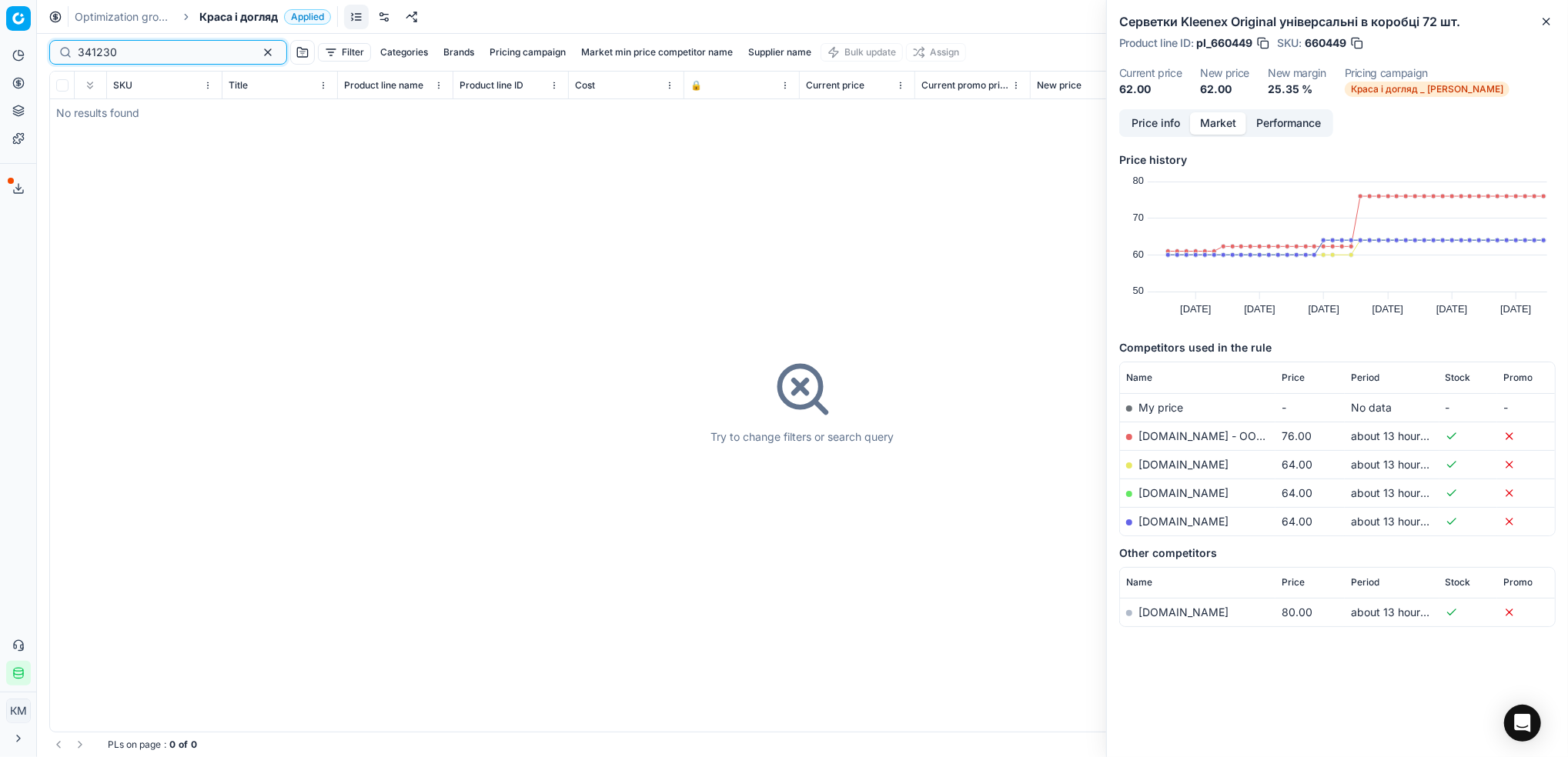
click at [32, 46] on div "Pricing platform Analytics Pricing Product portfolio Templates Export service 6…" at bounding box center [784, 378] width 1568 height 757
paste input "16978"
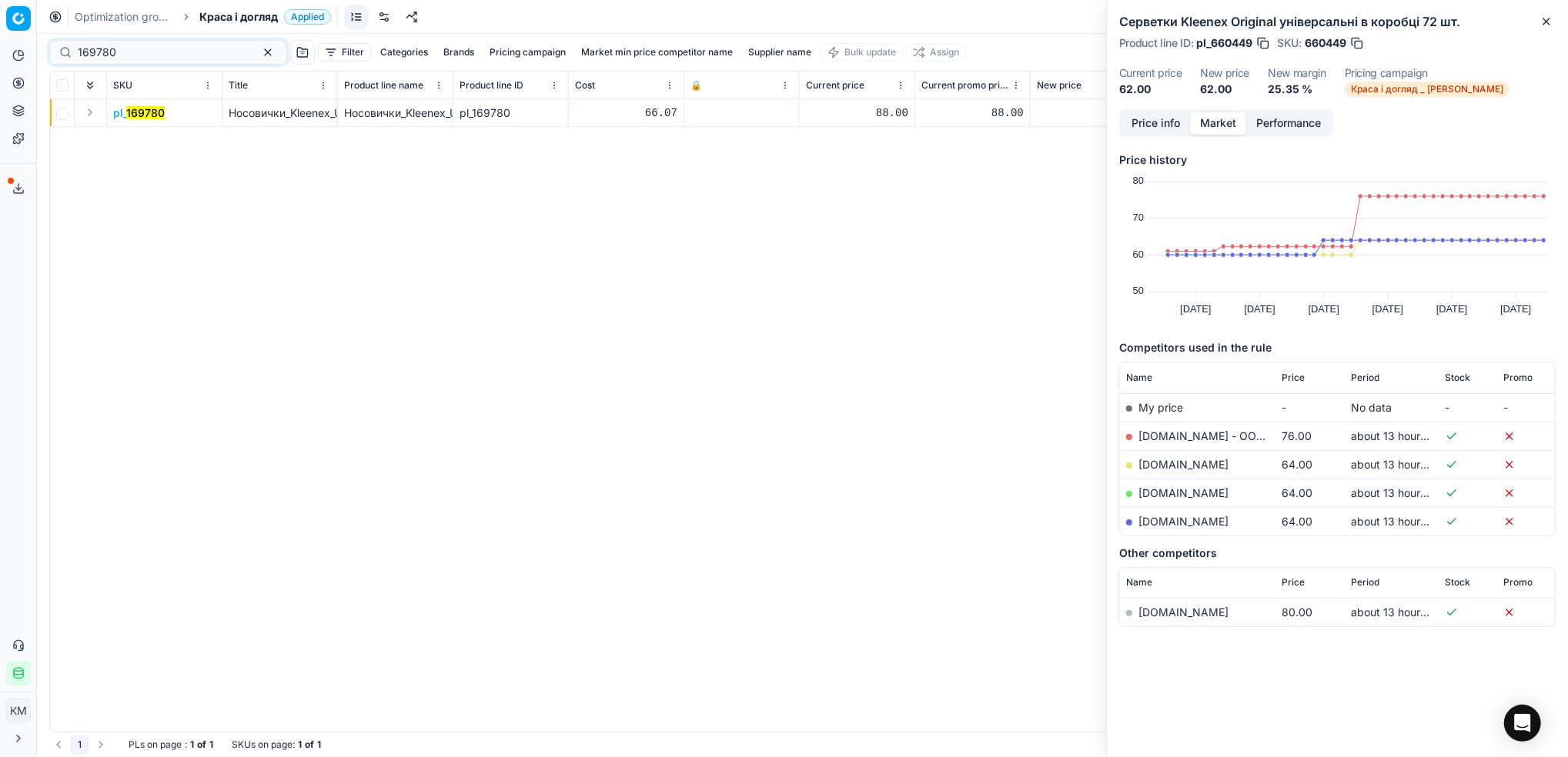
click at [158, 115] on mark "169780" at bounding box center [145, 113] width 38 height 13
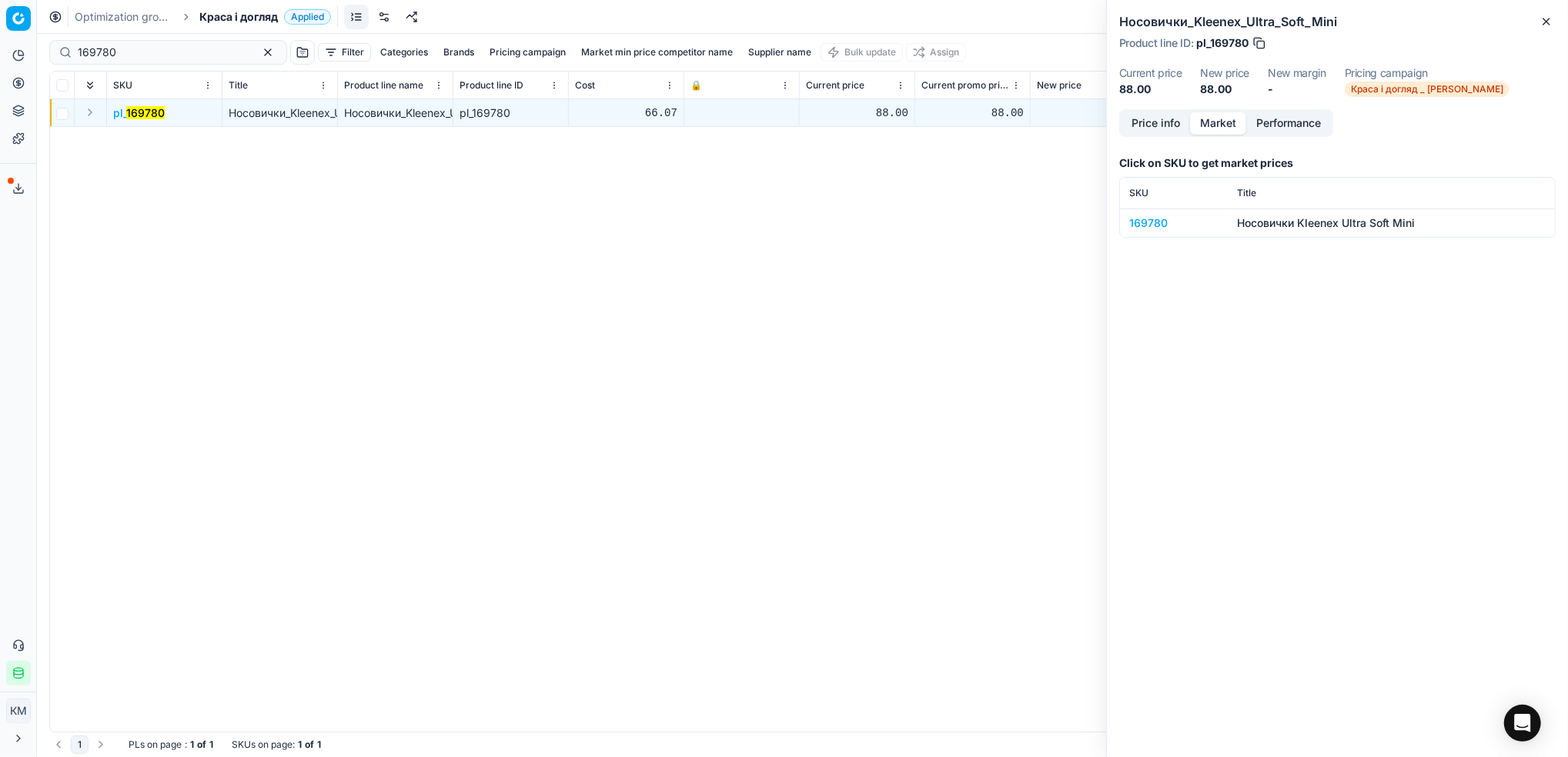
click at [1156, 219] on div "169780" at bounding box center [1174, 223] width 89 height 15
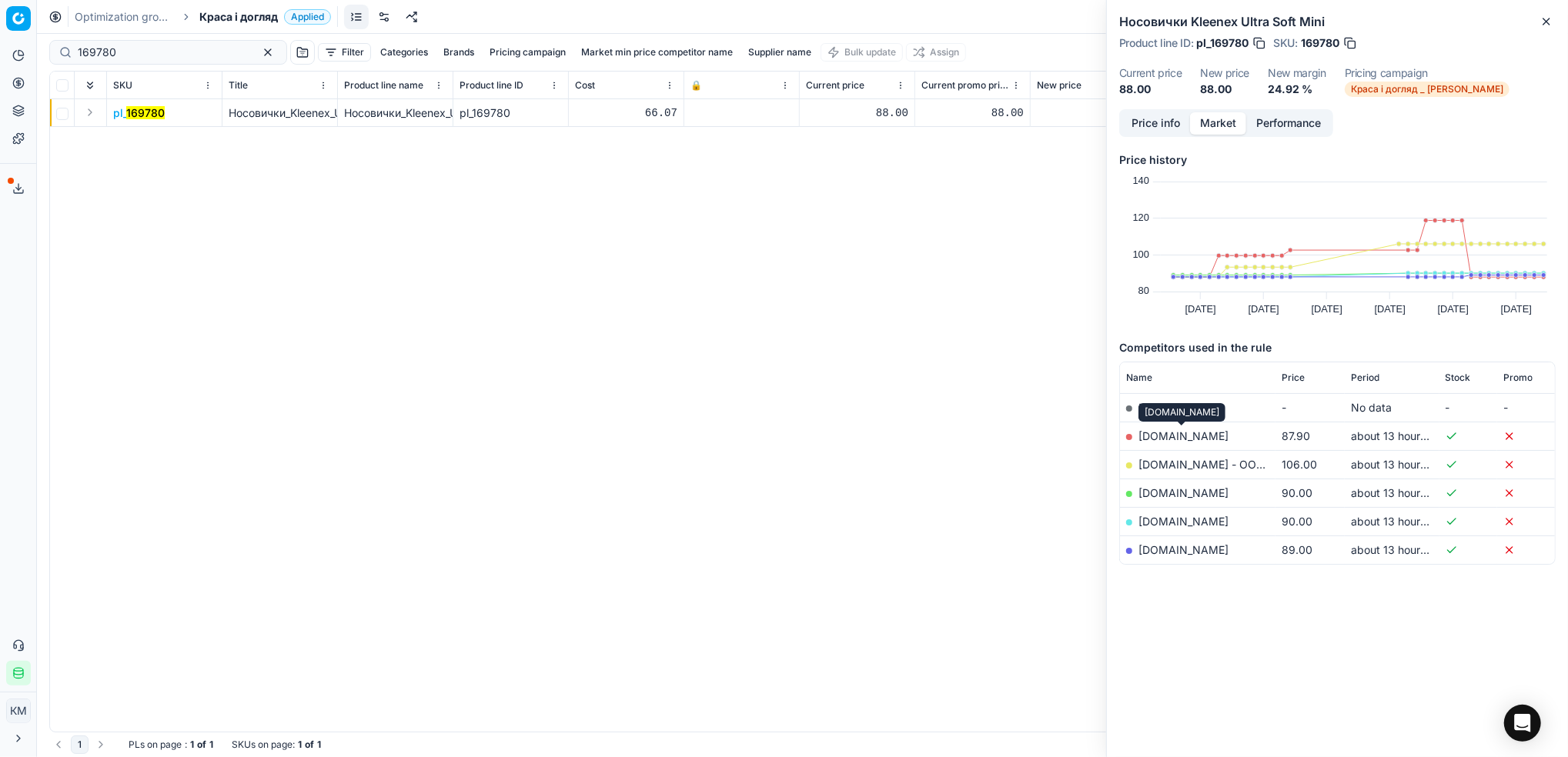
click at [1208, 437] on link "[DOMAIN_NAME]" at bounding box center [1183, 436] width 90 height 13
drag, startPoint x: 124, startPoint y: 47, endPoint x: -5, endPoint y: 47, distance: 129.0
click at [0, 47] on html "Pricing platform Analytics Pricing Product portfolio Templates Export service 6…" at bounding box center [784, 378] width 1568 height 757
paste input "419672"
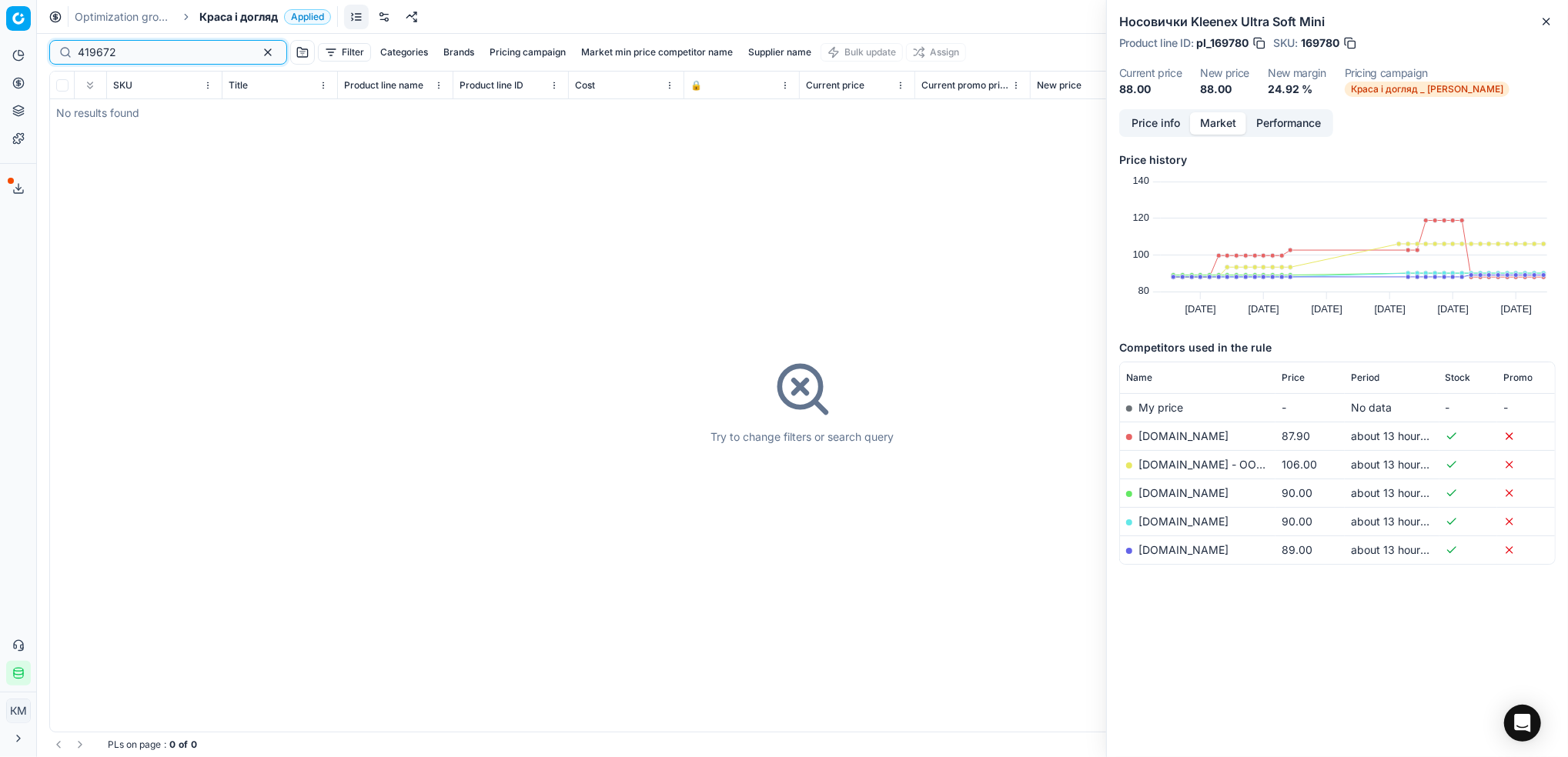
drag, startPoint x: 76, startPoint y: 45, endPoint x: -5, endPoint y: 26, distance: 83.2
click at [0, 26] on html "Pricing platform Analytics Pricing Product portfolio Templates Export service 6…" at bounding box center [784, 378] width 1568 height 757
paste input "7378"
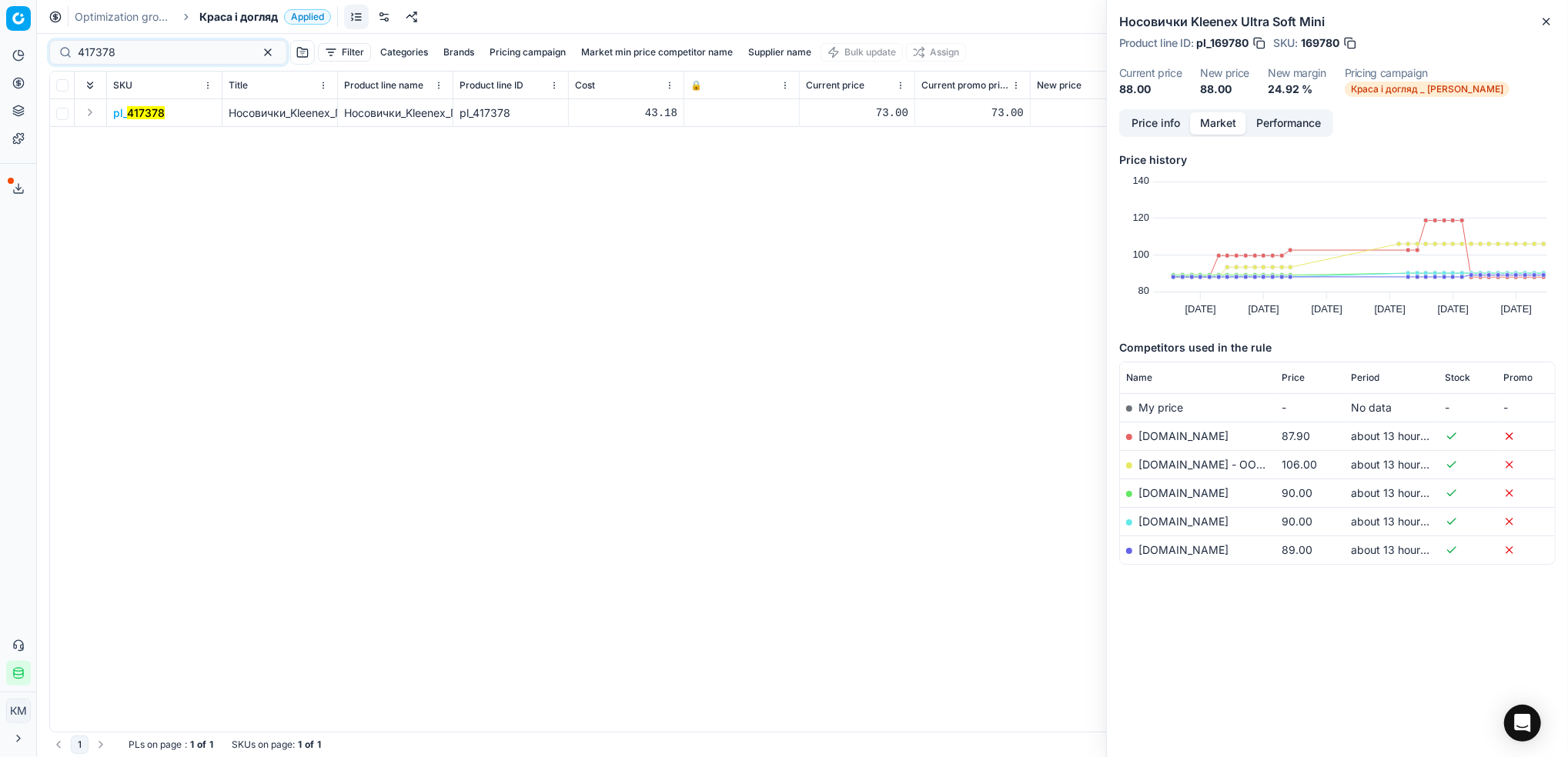
click at [151, 119] on mark "417378" at bounding box center [146, 113] width 37 height 13
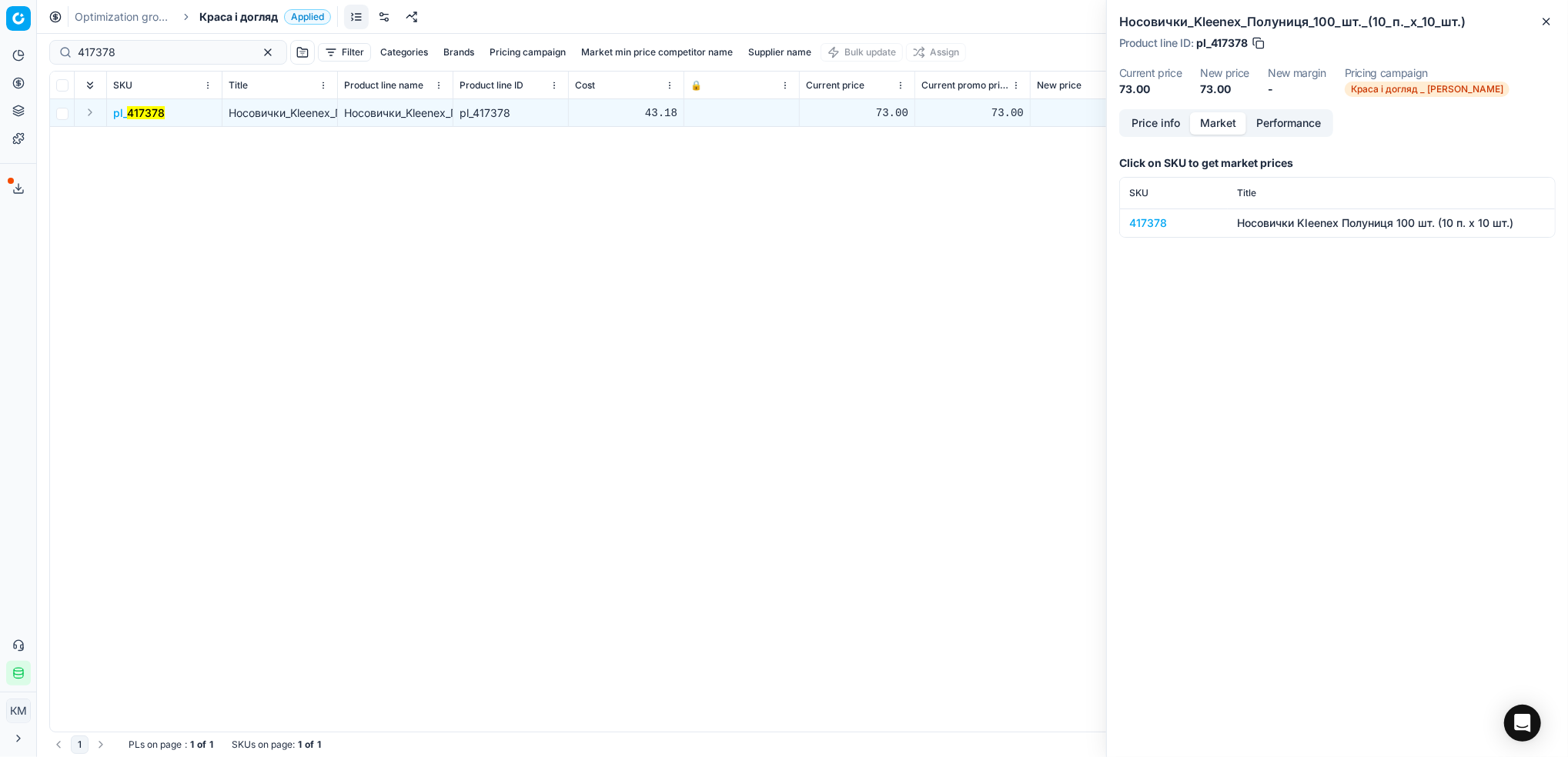
click at [1159, 226] on div "417378" at bounding box center [1174, 223] width 89 height 15
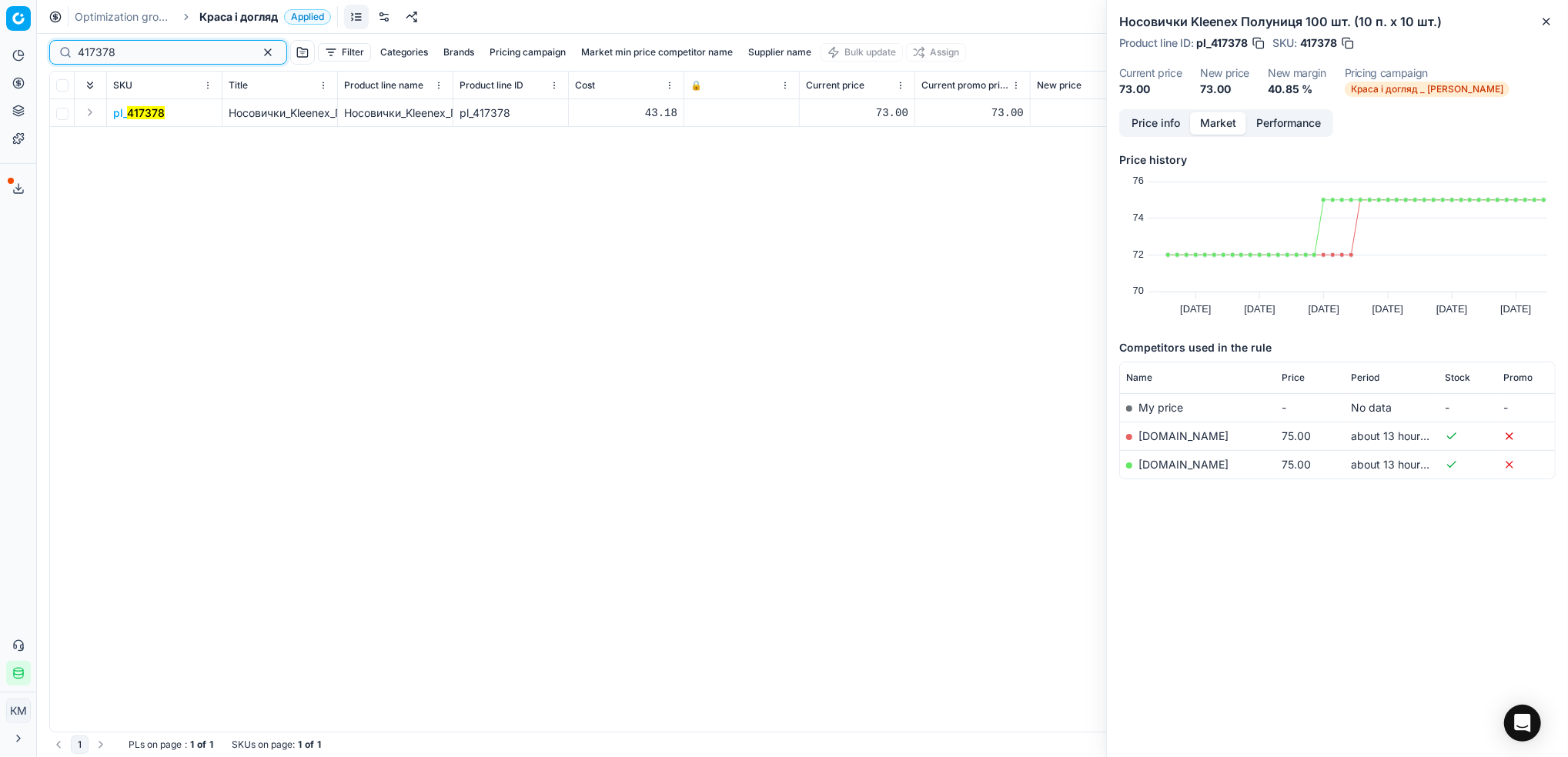
drag, startPoint x: 185, startPoint y: 49, endPoint x: -5, endPoint y: 46, distance: 190.0
click at [0, 46] on html "Pricing platform Analytics Pricing Product portfolio Templates Export service 6…" at bounding box center [784, 378] width 1568 height 757
paste input "163041"
click at [155, 111] on mark "163041" at bounding box center [144, 113] width 37 height 13
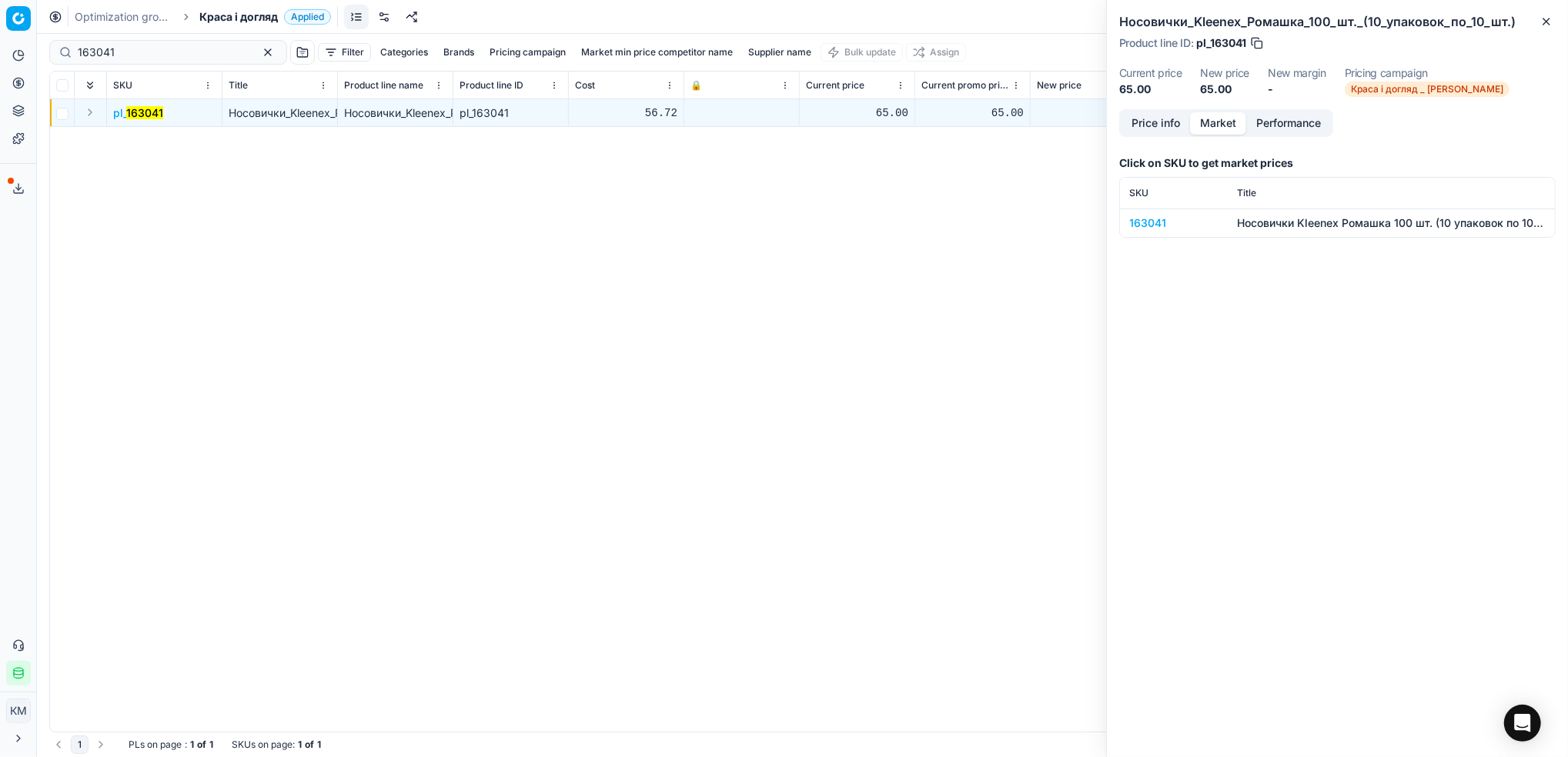
click at [1146, 218] on div "163041" at bounding box center [1174, 223] width 89 height 15
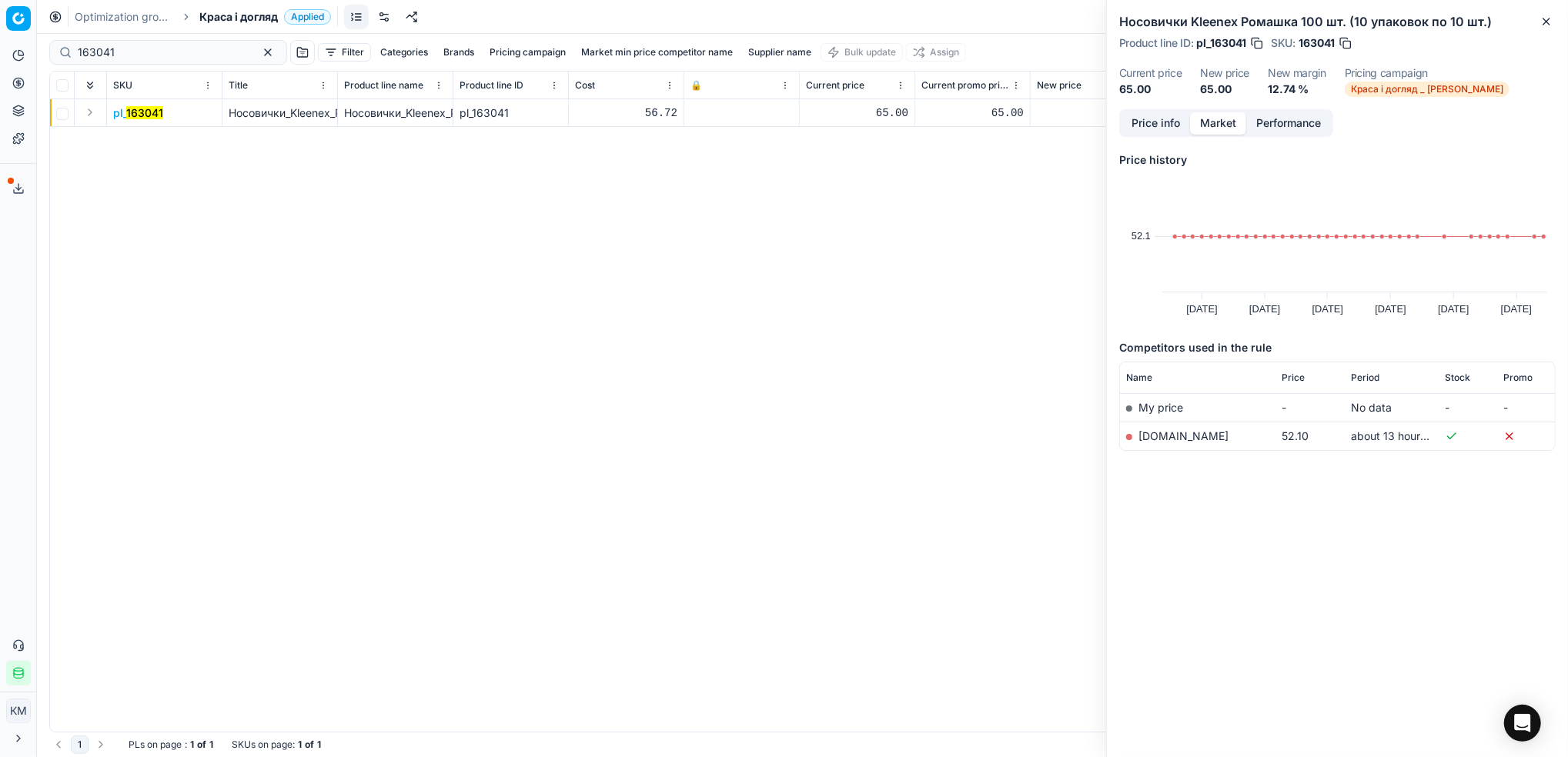
click at [1173, 436] on link "[DOMAIN_NAME]" at bounding box center [1183, 436] width 90 height 13
drag, startPoint x: 152, startPoint y: 55, endPoint x: -5, endPoint y: 43, distance: 157.5
click at [0, 43] on html "Pricing platform Analytics Pricing Product portfolio Templates Export service 6…" at bounding box center [784, 378] width 1568 height 757
paste input "419672"
type input "419672"
